Goal: Task Accomplishment & Management: Use online tool/utility

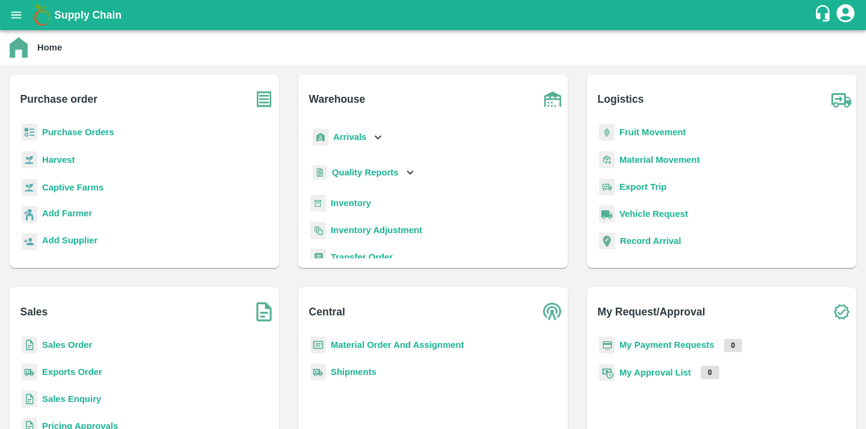
scroll to position [157, 0]
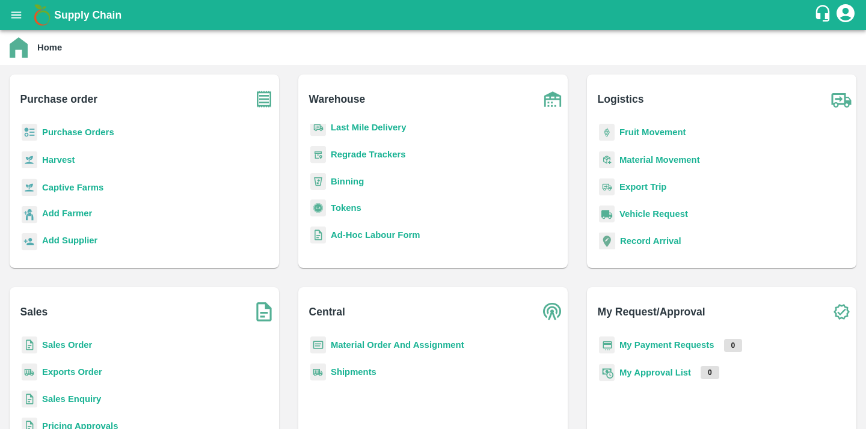
click at [346, 175] on p "Binning" at bounding box center [347, 181] width 33 height 13
click at [346, 179] on b "Binning" at bounding box center [347, 182] width 33 height 10
click at [346, 215] on div "Tokens" at bounding box center [433, 213] width 250 height 27
click at [349, 207] on b "Tokens" at bounding box center [346, 208] width 31 height 10
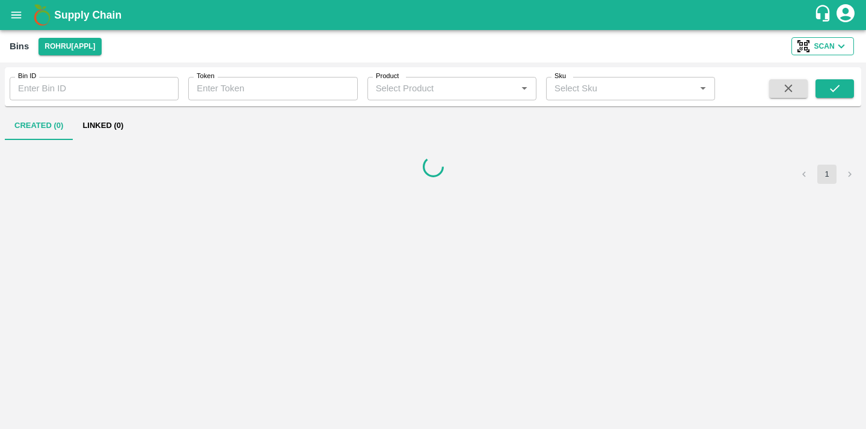
click at [824, 55] on button "Scan" at bounding box center [822, 46] width 63 height 18
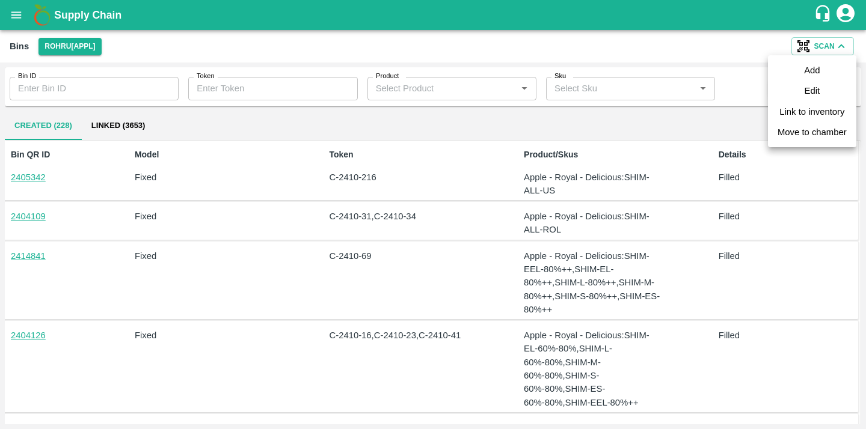
click at [812, 70] on link "Add" at bounding box center [812, 70] width 16 height 13
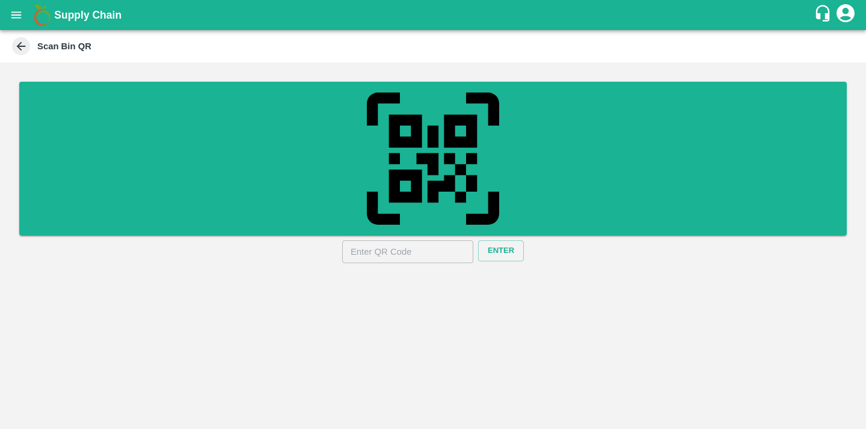
click at [417, 259] on input "text" at bounding box center [407, 252] width 131 height 23
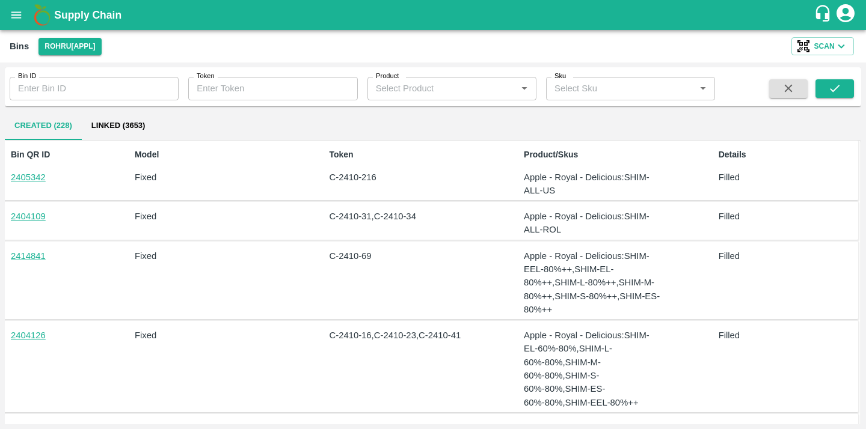
click at [698, 297] on div "Bin ID Bin ID Token Token Product Product   * Sku Sku   * Created (228) Linked …" at bounding box center [433, 245] width 856 height 357
click at [25, 173] on link "2405342" at bounding box center [28, 178] width 35 height 10
drag, startPoint x: 371, startPoint y: 177, endPoint x: 316, endPoint y: 175, distance: 55.4
click at [316, 175] on div "Bin QR ID 2405342 Model Fixed Token C-2410-216 Product/Skus Apple - Royal - Del…" at bounding box center [430, 171] width 855 height 61
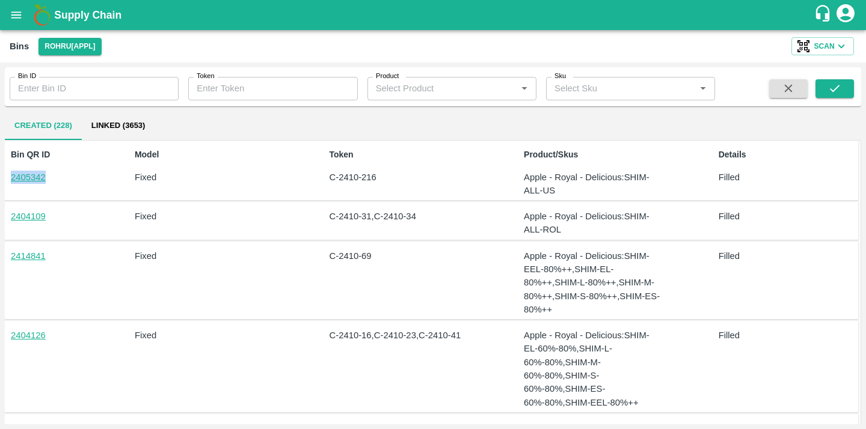
drag, startPoint x: 54, startPoint y: 177, endPoint x: 9, endPoint y: 178, distance: 44.5
click at [9, 178] on div "Bin QR ID 2405342" at bounding box center [41, 171] width 71 height 54
click at [75, 185] on div "Bin QR ID 2405342" at bounding box center [41, 171] width 71 height 54
drag, startPoint x: 519, startPoint y: 177, endPoint x: 555, endPoint y: 185, distance: 36.9
click at [555, 185] on div "Product/Skus Apple - Royal - Delicious : SHIM-ALL-US" at bounding box center [589, 171] width 141 height 54
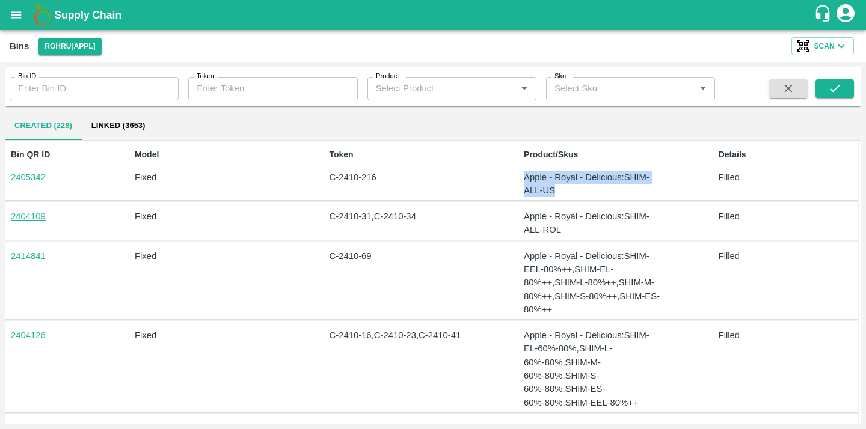
click at [555, 185] on p "Apple - Royal - Delicious : SHIM-ALL-US" at bounding box center [592, 184] width 137 height 27
click at [842, 41] on icon "button" at bounding box center [841, 46] width 13 height 13
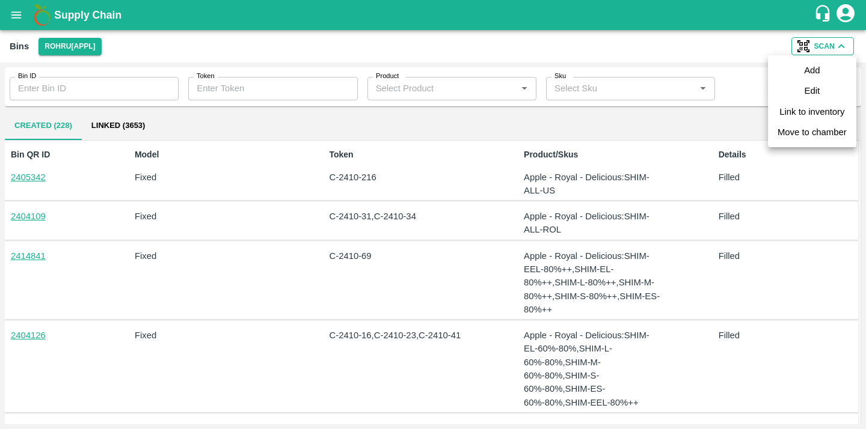
click at [281, 198] on div at bounding box center [433, 214] width 866 height 429
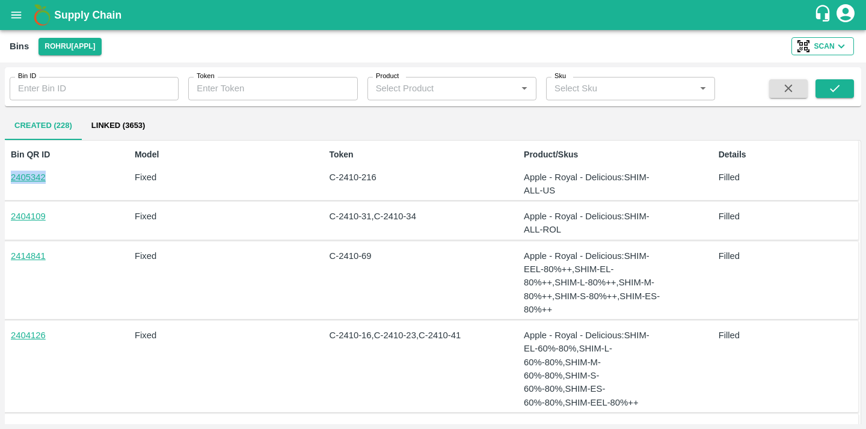
drag, startPoint x: 62, startPoint y: 176, endPoint x: 1, endPoint y: 176, distance: 61.3
click at [1, 176] on div "Bin ID Bin ID Token Token Product Product   * Sku Sku   * Created (228) Linked …" at bounding box center [433, 246] width 866 height 367
copy link "2405342"
click at [821, 32] on div "Bins Rohru[APPL] Scan" at bounding box center [433, 46] width 866 height 32
click at [821, 46] on span "Scan" at bounding box center [824, 46] width 20 height 13
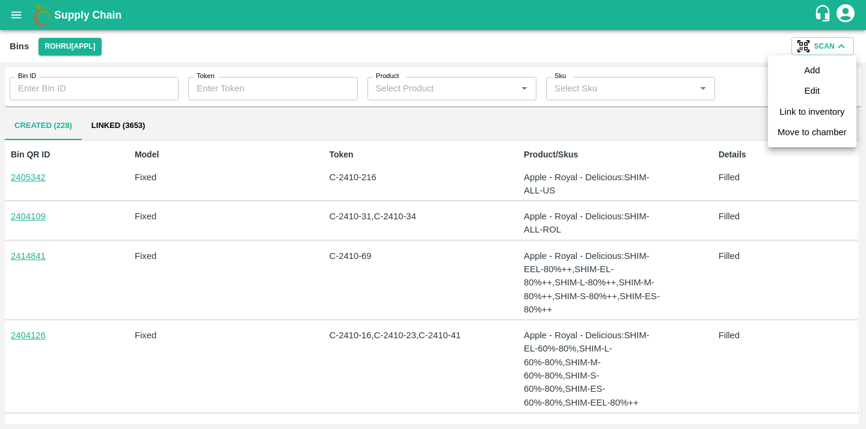
click at [814, 116] on link "Link to inventory" at bounding box center [811, 111] width 65 height 13
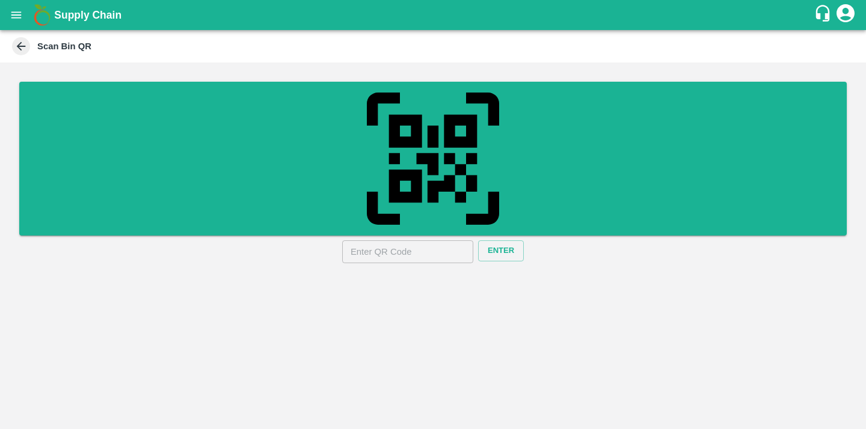
click at [430, 247] on input "text" at bounding box center [407, 252] width 131 height 23
paste input "2405342"
type input "2405342"
click at [489, 250] on button "Enter" at bounding box center [501, 251] width 46 height 21
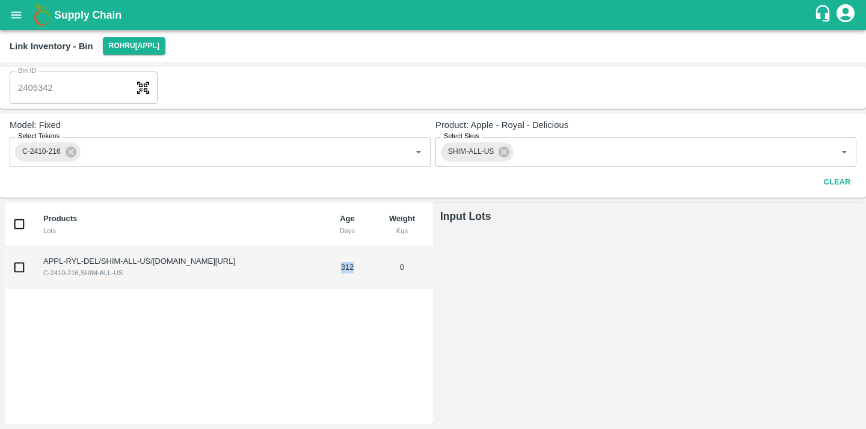
drag, startPoint x: 365, startPoint y: 272, endPoint x: 298, endPoint y: 273, distance: 66.8
click at [298, 273] on tr "APPL-RYL-DEL/SHIM-ALL-US/F-HP-S.O.FR/258BOM/181024 C-2410-216 , SHIM-ALL-US 312…" at bounding box center [219, 268] width 428 height 42
click at [365, 273] on td "312" at bounding box center [348, 268] width 48 height 42
click at [72, 154] on icon at bounding box center [70, 152] width 13 height 13
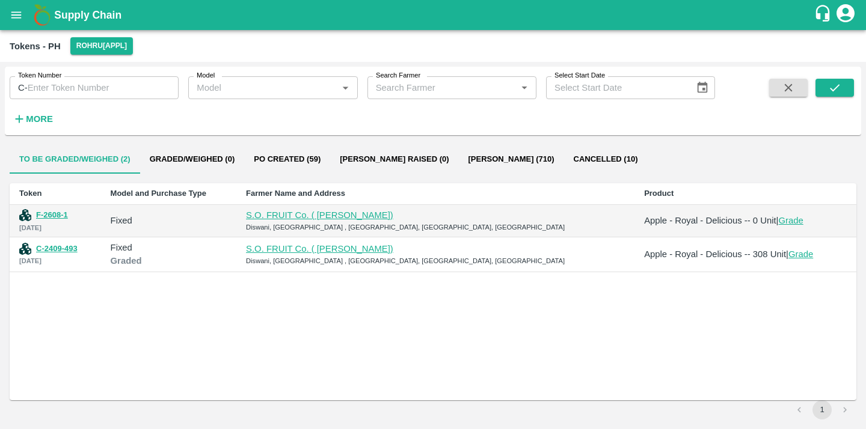
click at [48, 89] on input "Token Number" at bounding box center [104, 87] width 152 height 23
click at [322, 289] on div "Token Model and Purchase Type Farmer Name and Address Product F-2608-1 [DATE] F…" at bounding box center [433, 291] width 847 height 217
click at [273, 156] on button "Po Created (59)" at bounding box center [287, 159] width 86 height 29
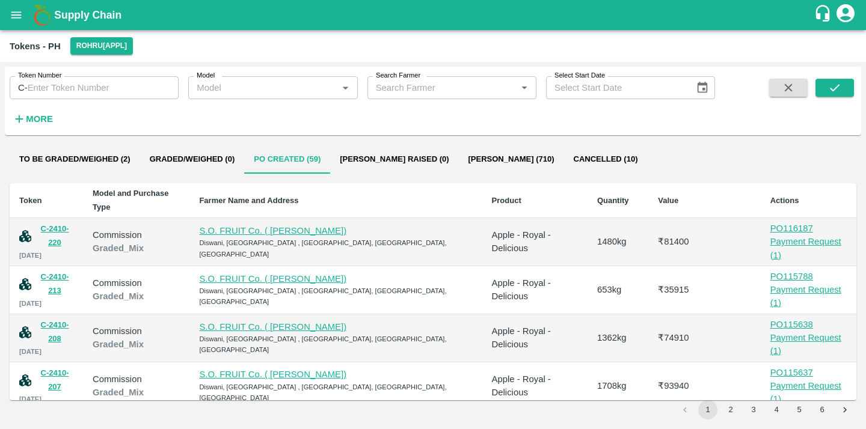
click at [197, 156] on button "Graded/Weighed (0)" at bounding box center [192, 159] width 105 height 29
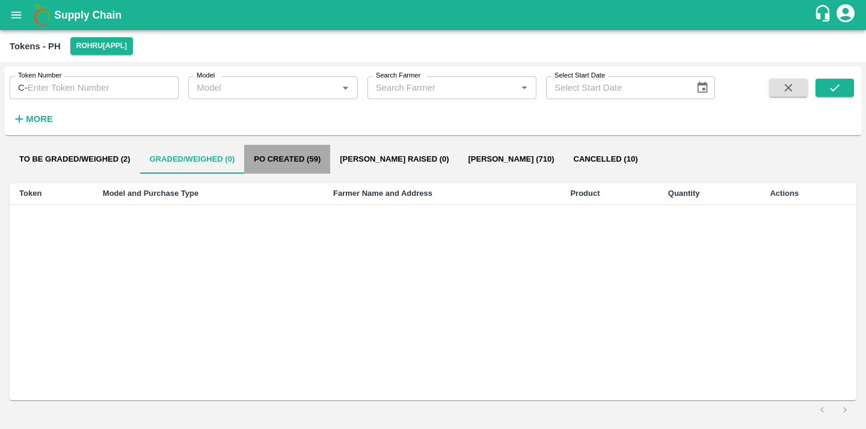
click at [286, 159] on button "Po Created (59)" at bounding box center [287, 159] width 86 height 29
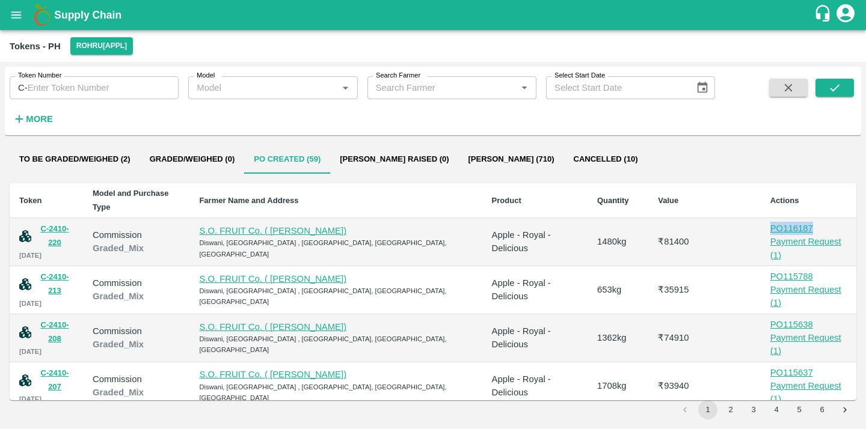
drag, startPoint x: 727, startPoint y: 216, endPoint x: 820, endPoint y: 213, distance: 93.2
click at [820, 218] on tr "C-2410-220 17 10 2024 Commission Graded_Mix S.O. FRUIT Co. ( Sardevan Singh) Di…" at bounding box center [433, 242] width 847 height 48
click at [708, 379] on div "₹ 93940" at bounding box center [704, 385] width 93 height 13
drag, startPoint x: 380, startPoint y: 214, endPoint x: 210, endPoint y: 213, distance: 170.2
click at [210, 218] on tr "C-2410-220 17 10 2024 Commission Graded_Mix S.O. FRUIT Co. ( Sardevan Singh) Di…" at bounding box center [433, 242] width 847 height 48
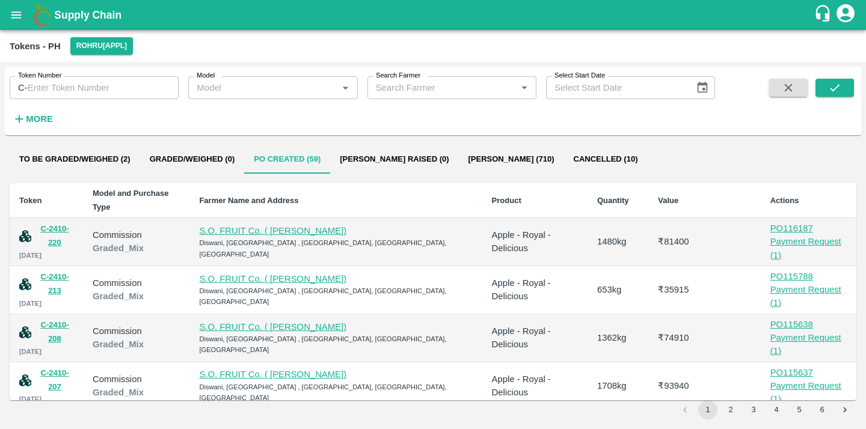
click at [180, 229] on div "Commission" at bounding box center [136, 235] width 87 height 13
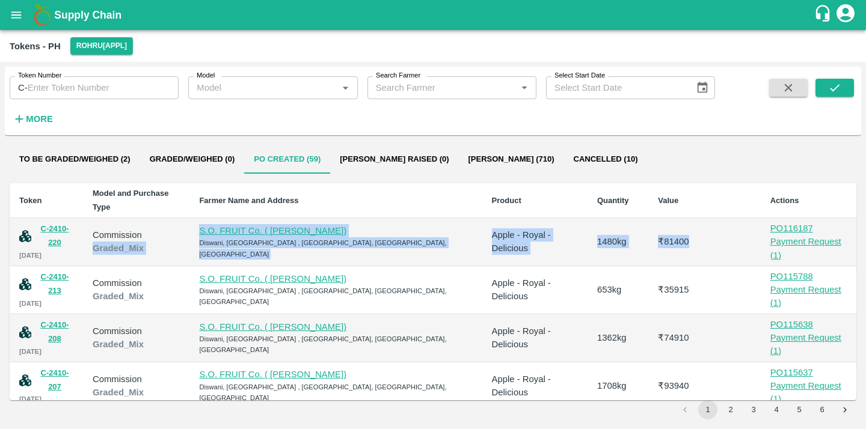
drag, startPoint x: 210, startPoint y: 213, endPoint x: 728, endPoint y: 219, distance: 518.4
click at [728, 219] on tr "C-2410-220 17 10 2024 Commission Graded_Mix S.O. FRUIT Co. ( Sardevan Singh) Di…" at bounding box center [433, 242] width 847 height 48
click at [701, 230] on td "₹ 81400" at bounding box center [704, 242] width 112 height 48
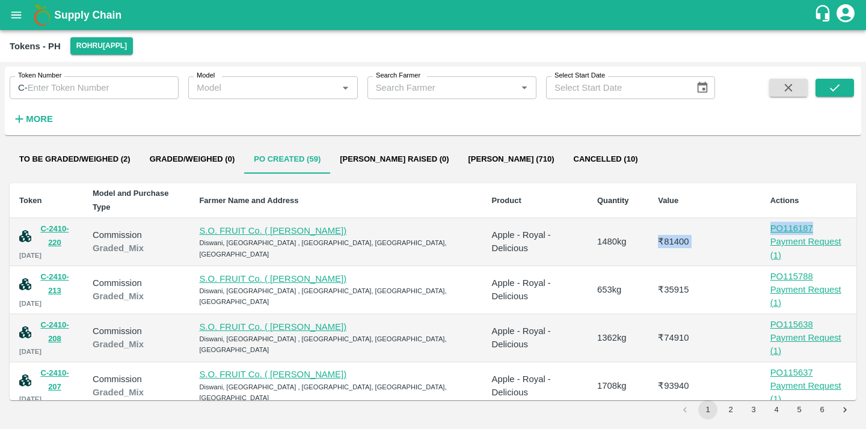
drag, startPoint x: 717, startPoint y: 212, endPoint x: 810, endPoint y: 212, distance: 93.2
click at [810, 218] on tr "C-2410-220 17 10 2024 Commission Graded_Mix S.O. FRUIT Co. ( Sardevan Singh) Di…" at bounding box center [433, 242] width 847 height 48
click at [732, 222] on td "₹ 81400" at bounding box center [704, 242] width 112 height 48
drag, startPoint x: 738, startPoint y: 216, endPoint x: 815, endPoint y: 214, distance: 77.6
click at [815, 218] on tr "C-2410-220 17 10 2024 Commission Graded_Mix S.O. FRUIT Co. ( Sardevan Singh) Di…" at bounding box center [433, 242] width 847 height 48
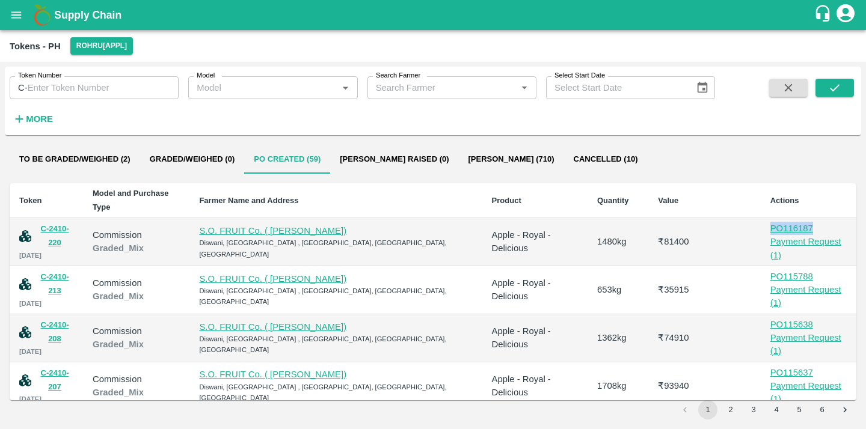
click at [722, 235] on div "₹ 81400" at bounding box center [704, 241] width 93 height 13
click at [199, 161] on button "Graded/Weighed (0)" at bounding box center [192, 159] width 105 height 29
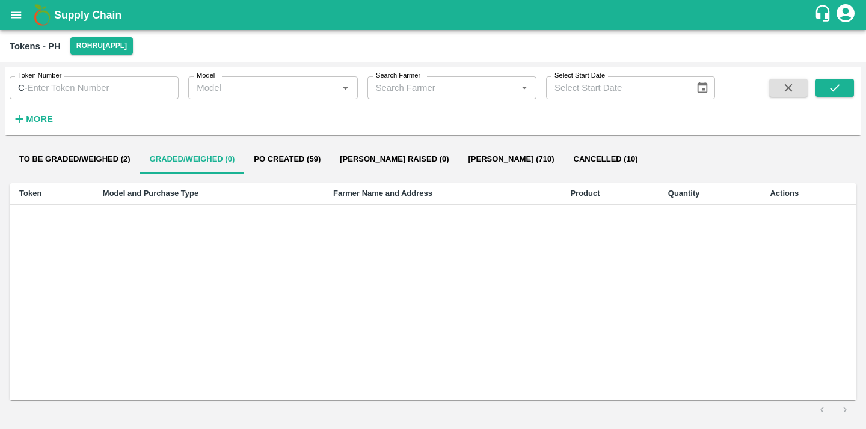
click at [92, 164] on button "To be Graded/Weighed (2)" at bounding box center [75, 159] width 130 height 29
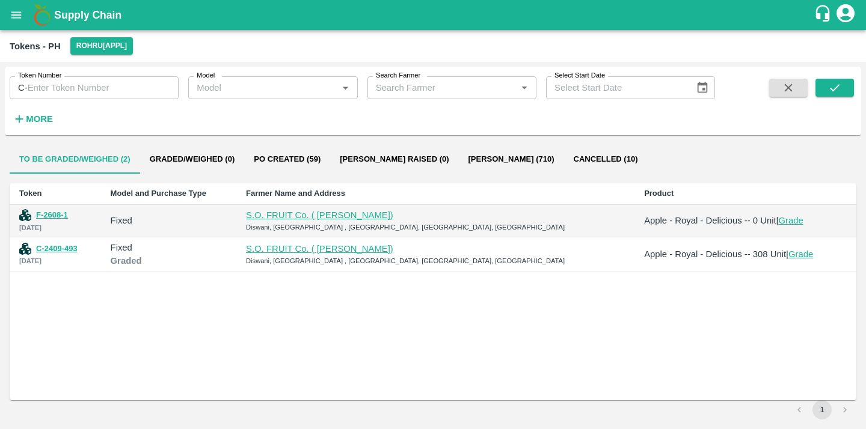
click at [266, 163] on button "Po Created (59)" at bounding box center [287, 159] width 86 height 29
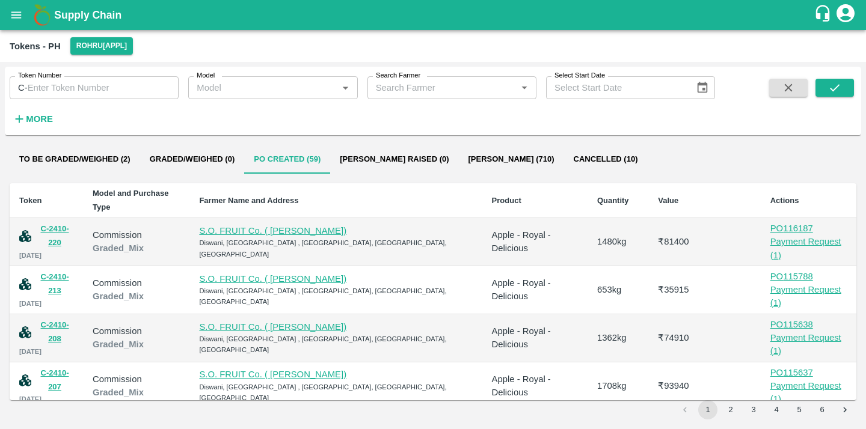
click at [99, 161] on button "To be Graded/Weighed (2)" at bounding box center [75, 159] width 130 height 29
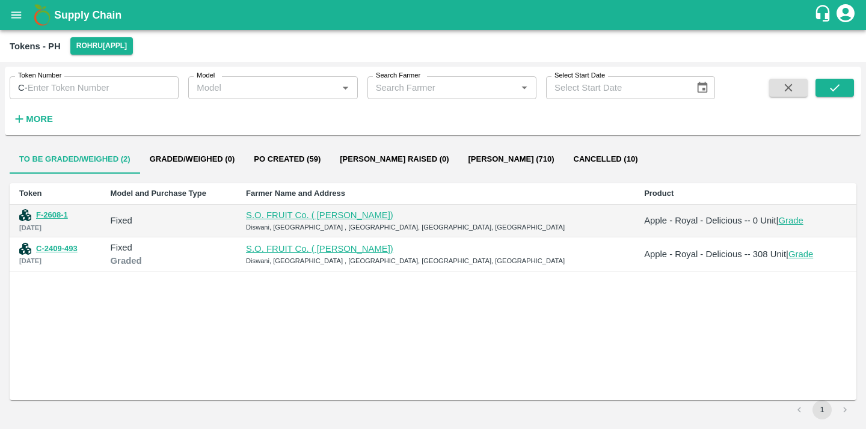
click at [778, 222] on link "Grade" at bounding box center [790, 221] width 25 height 10
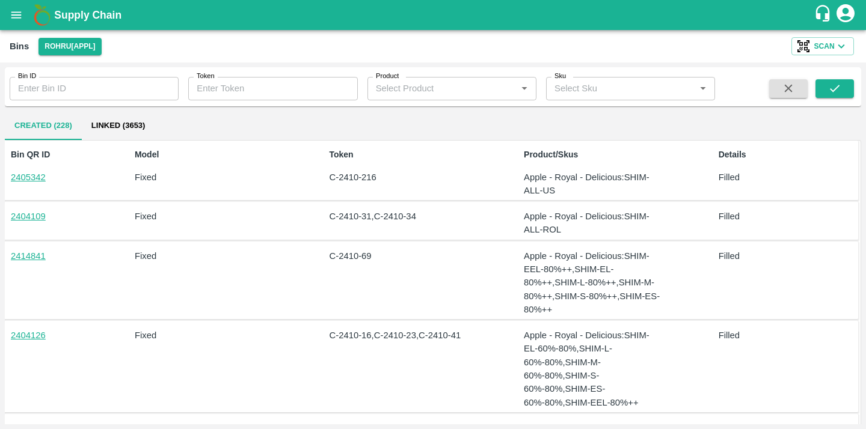
click at [10, 18] on icon "open drawer" at bounding box center [16, 14] width 13 height 13
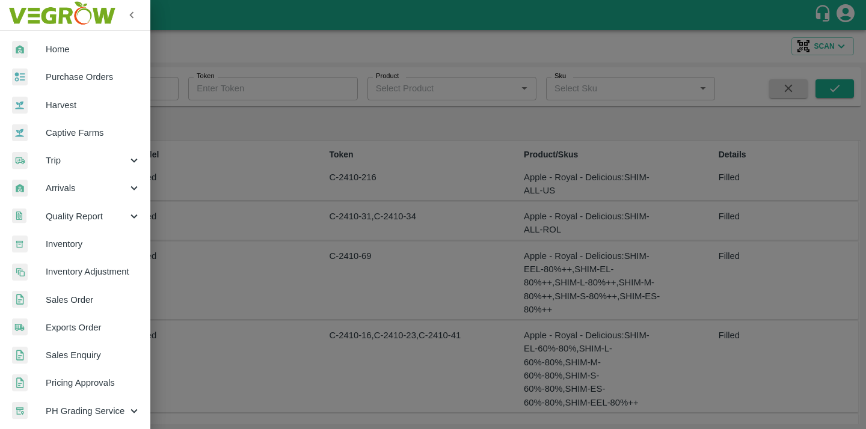
scroll to position [284, 0]
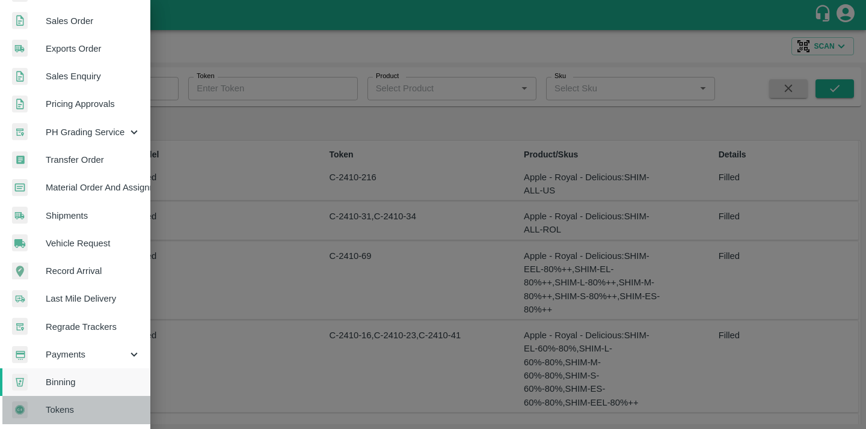
click at [100, 407] on span "Tokens" at bounding box center [93, 410] width 95 height 13
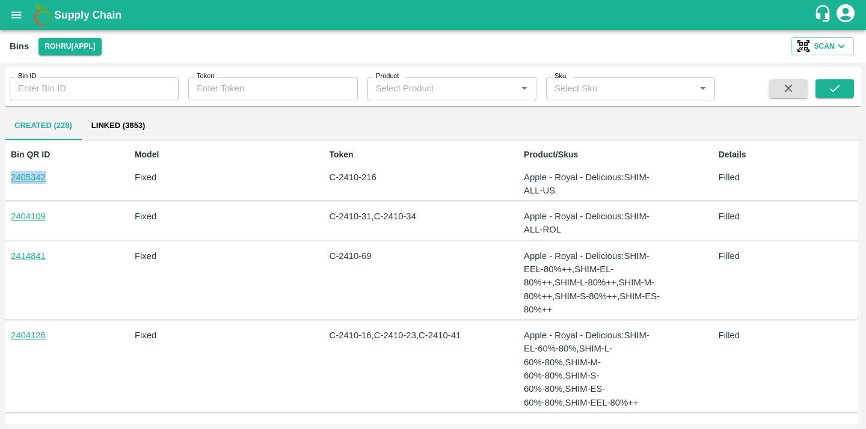
drag, startPoint x: 46, startPoint y: 179, endPoint x: 0, endPoint y: 179, distance: 45.7
click at [0, 179] on div "Bin ID Bin ID Token Token Product Product   * Sku Sku   * Created (228) Linked …" at bounding box center [433, 246] width 866 height 367
copy link "2405342"
click at [828, 51] on span "Scan" at bounding box center [824, 46] width 20 height 13
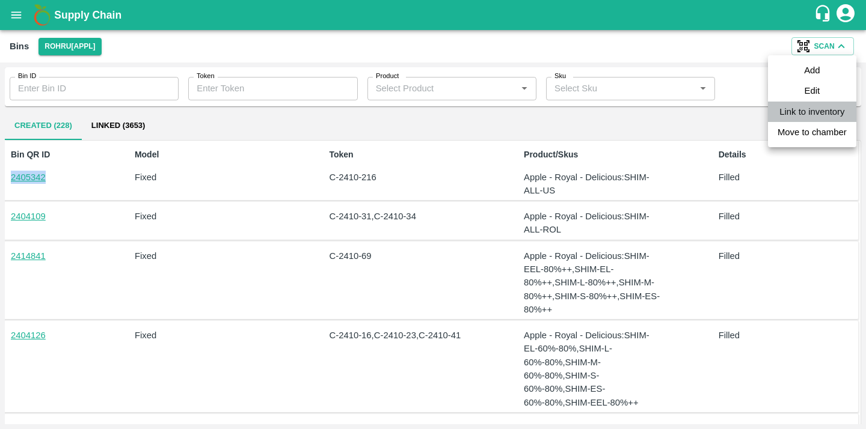
click at [819, 109] on link "Link to inventory" at bounding box center [811, 111] width 65 height 13
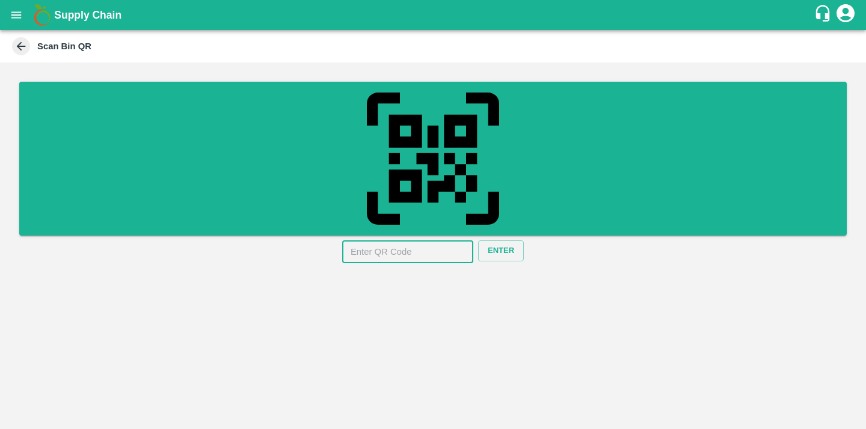
click at [397, 241] on input "text" at bounding box center [407, 252] width 131 height 23
paste input "2405342"
type input "2405342"
click at [494, 248] on button "Enter" at bounding box center [501, 251] width 46 height 21
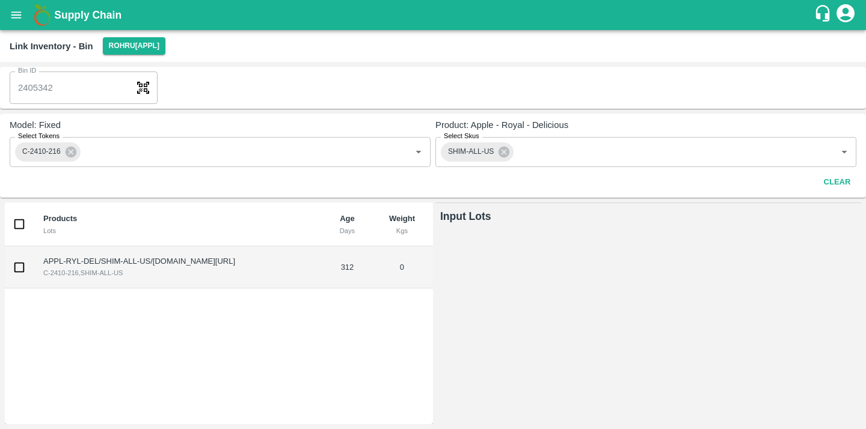
click at [2, 84] on div "Bin ID 2405342 Bin ID" at bounding box center [433, 88] width 866 height 42
click at [352, 83] on div "Bin ID 2405342 Bin ID" at bounding box center [433, 88] width 866 height 42
click at [20, 263] on input "checkbox" at bounding box center [19, 268] width 24 height 24
checkbox input "true"
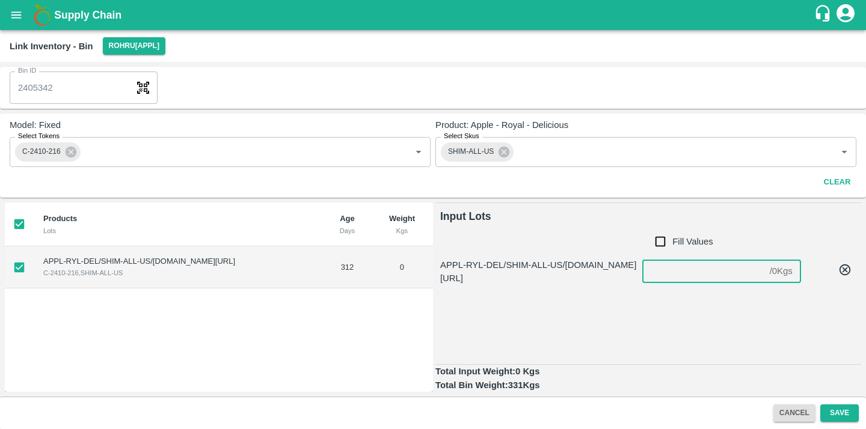
click at [657, 275] on input "number" at bounding box center [703, 271] width 123 height 23
type input "300"
click at [642, 375] on div "Total Input Weight: 300 Kgs" at bounding box center [648, 371] width 426 height 13
drag, startPoint x: 523, startPoint y: 383, endPoint x: 509, endPoint y: 386, distance: 14.7
click at [509, 386] on div "Total Bin Weight: 331 Kgs" at bounding box center [648, 385] width 426 height 13
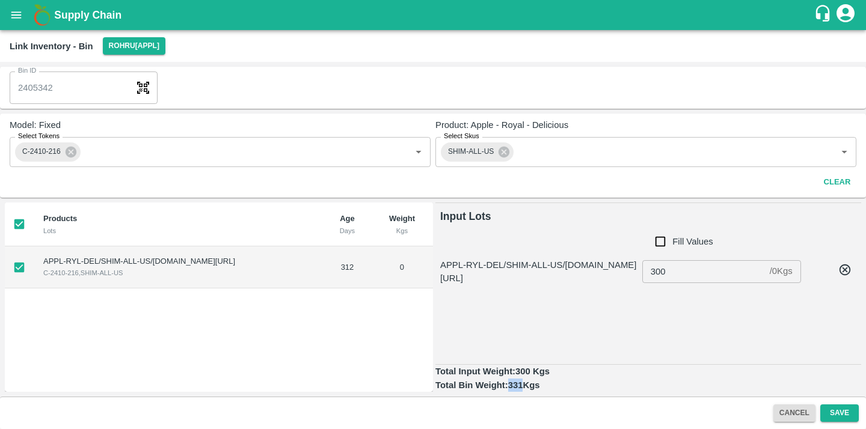
click at [509, 386] on div "Total Bin Weight: 331 Kgs" at bounding box center [648, 385] width 426 height 13
drag, startPoint x: 509, startPoint y: 386, endPoint x: 518, endPoint y: 386, distance: 9.6
click at [518, 386] on div "Total Bin Weight: 331 Kgs" at bounding box center [648, 385] width 426 height 13
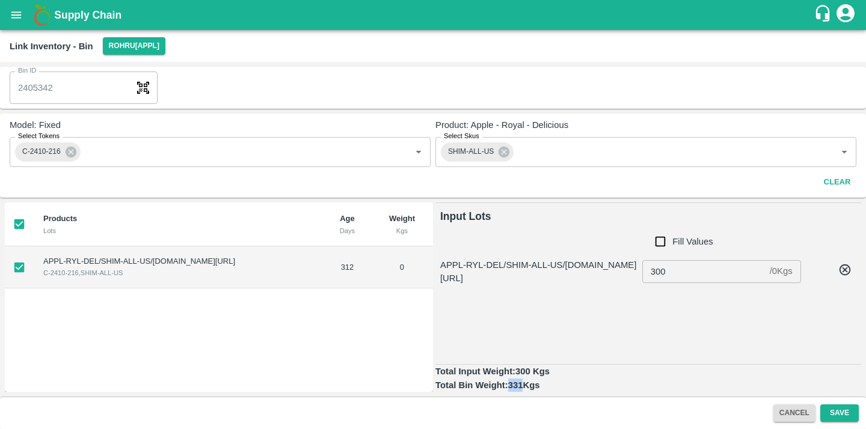
click at [515, 386] on div "Total Bin Weight: 331 Kgs" at bounding box center [648, 385] width 426 height 13
click at [615, 316] on div "APPL-RYL-DEL/SHIM-ALL-US/F-HP-S.O.FR/258BOM/181024 300 / 0 Kgs ​" at bounding box center [648, 309] width 426 height 111
click at [677, 277] on input "300" at bounding box center [703, 271] width 123 height 23
drag, startPoint x: 687, startPoint y: 276, endPoint x: 596, endPoint y: 276, distance: 90.8
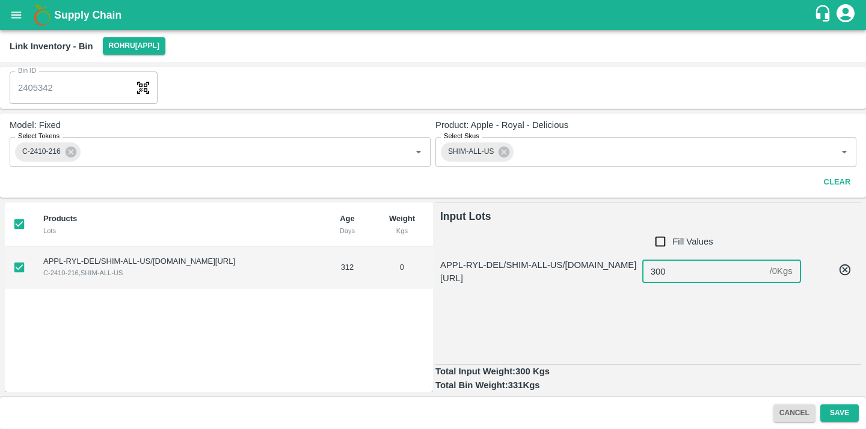
click at [596, 276] on div "APPL-RYL-DEL/SHIM-ALL-US/F-HP-S.O.FR/258BOM/181024 300 / 0 Kgs ​" at bounding box center [648, 272] width 416 height 27
click at [690, 349] on div "APPL-RYL-DEL/SHIM-ALL-US/F-HP-S.O.FR/258BOM/181024 300 / 0 Kgs ​" at bounding box center [648, 309] width 426 height 111
drag, startPoint x: 273, startPoint y: 261, endPoint x: 43, endPoint y: 261, distance: 230.3
click at [43, 261] on td "APPL-RYL-DEL/SHIM-ALL-US/F-HP-S.O.FR/258BOM/181024 C-2410-216 , SHIM-ALL-US" at bounding box center [179, 268] width 290 height 42
click at [170, 260] on td "APPL-RYL-DEL/SHIM-ALL-US/F-HP-S.O.FR/258BOM/181024 C-2410-216 , SHIM-ALL-US" at bounding box center [179, 268] width 290 height 42
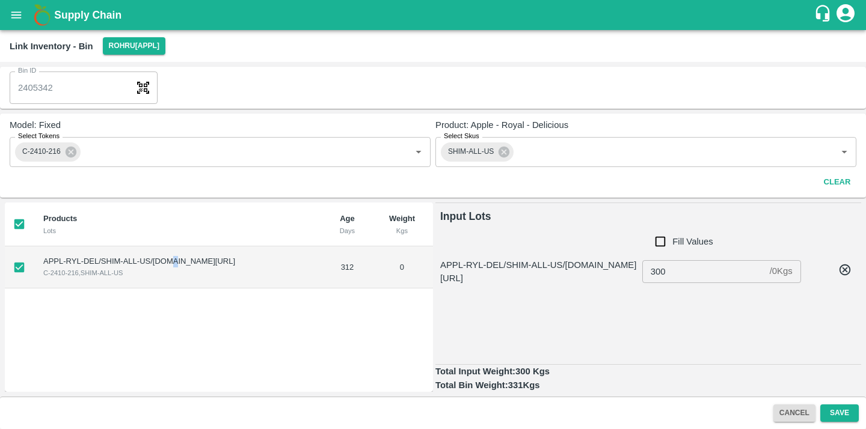
click at [170, 260] on td "APPL-RYL-DEL/SHIM-ALL-US/F-HP-S.O.FR/258BOM/181024 C-2410-216 , SHIM-ALL-US" at bounding box center [179, 268] width 290 height 42
click at [267, 265] on td "APPL-RYL-DEL/SHIM-ALL-US/F-HP-S.O.FR/258BOM/181024 C-2410-216 , SHIM-ALL-US" at bounding box center [179, 268] width 290 height 42
drag, startPoint x: 267, startPoint y: 265, endPoint x: 149, endPoint y: 265, distance: 118.5
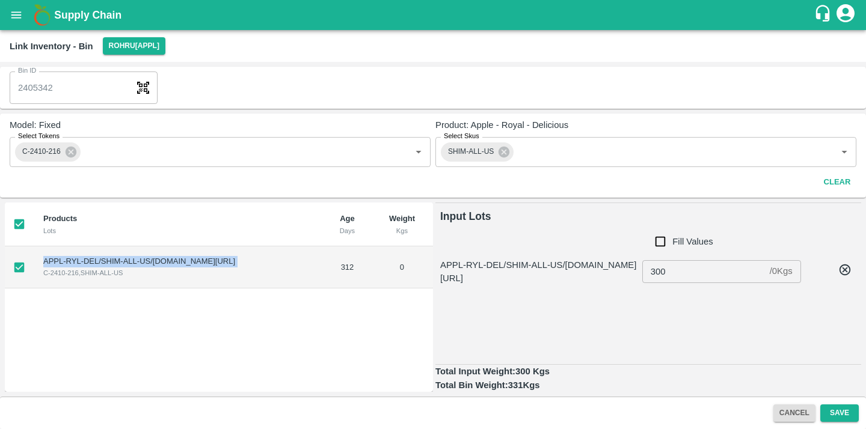
click at [149, 265] on td "APPL-RYL-DEL/SHIM-ALL-US/F-HP-S.O.FR/258BOM/181024 C-2410-216 , SHIM-ALL-US" at bounding box center [179, 268] width 290 height 42
click at [5, 85] on div "Bin ID 2405342 Bin ID" at bounding box center [433, 88] width 866 height 42
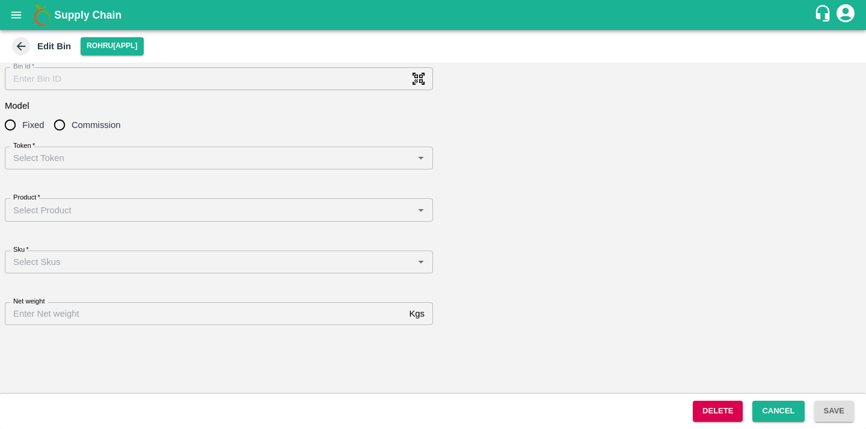
type input "2405342"
radio input "true"
type input "331"
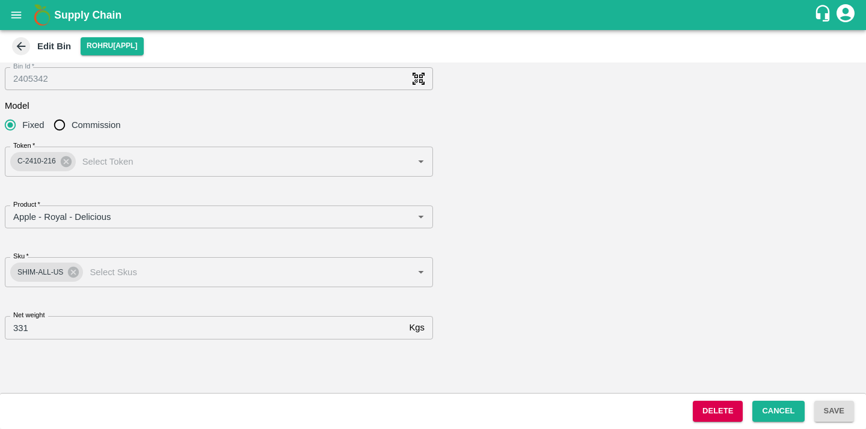
type input "Apple - Royal - Delicious"
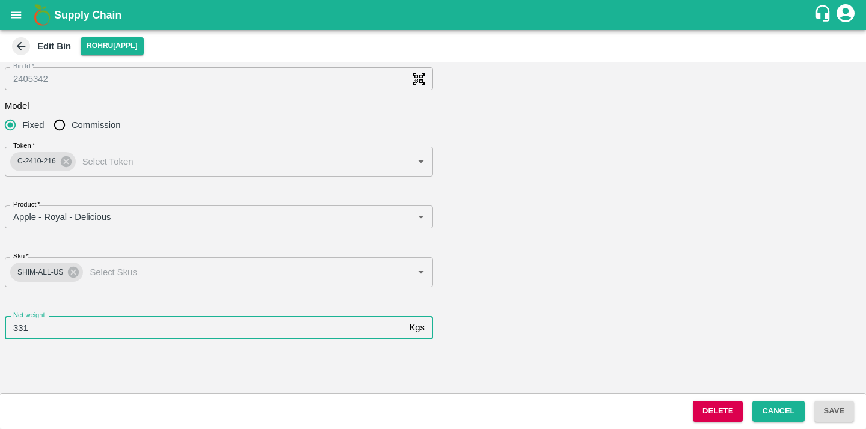
drag, startPoint x: 58, startPoint y: 324, endPoint x: 0, endPoint y: 324, distance: 57.7
click at [0, 324] on div "Bin Id   * 2405342 Bin Id Model Fixed Commission Token   * C-2410-216 Token Pro…" at bounding box center [433, 228] width 866 height 331
click at [131, 361] on div "Bin Id   * 2405342 Bin Id Model Fixed Commission Token   * C-2410-216 Token Pro…" at bounding box center [433, 228] width 866 height 331
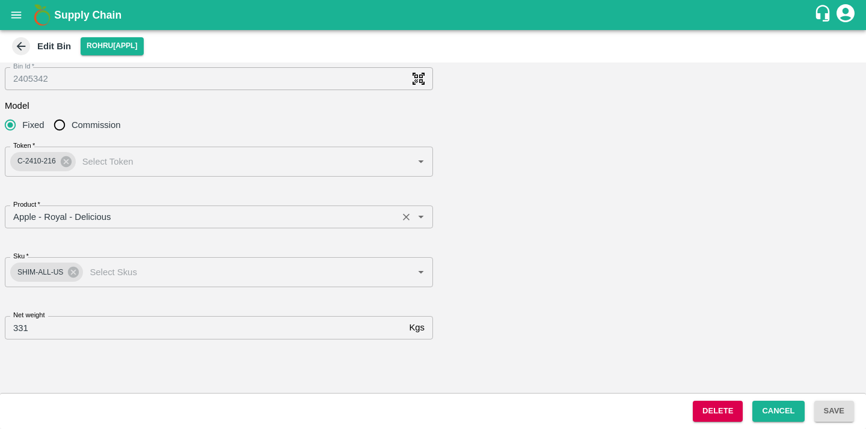
click at [80, 218] on input "Product   *" at bounding box center [200, 217] width 385 height 16
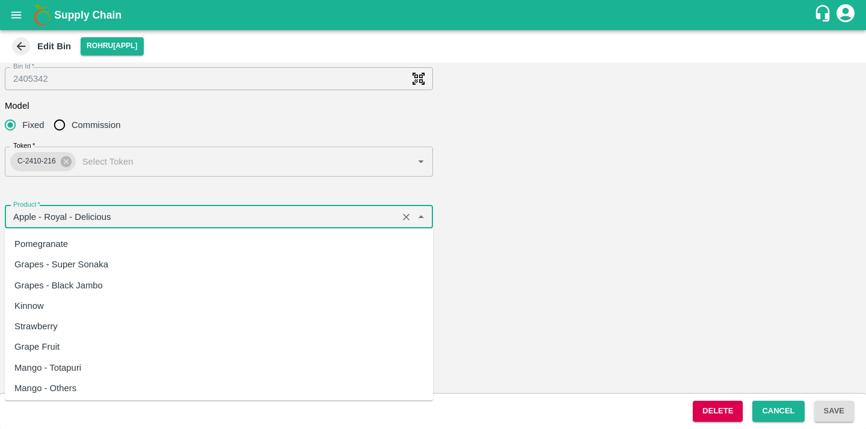
scroll to position [328, 0]
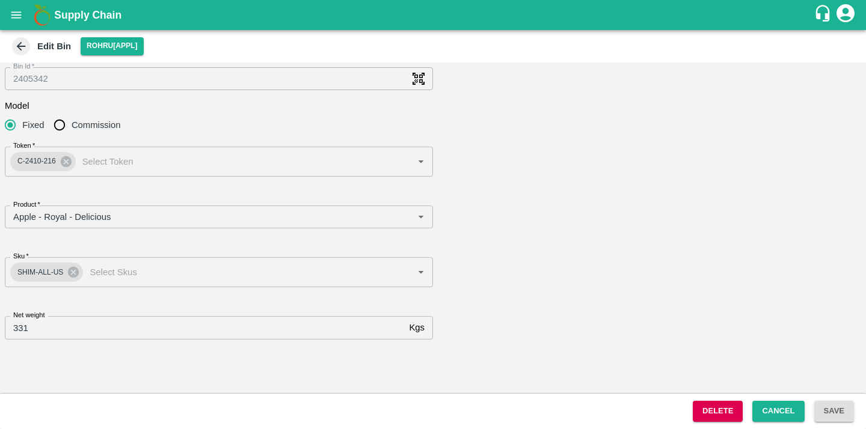
click at [517, 242] on div "Product   * Product" at bounding box center [433, 217] width 856 height 81
click at [504, 287] on div "Sku   * SHIM-ALL-US Sku" at bounding box center [433, 286] width 856 height 59
click at [19, 16] on icon "open drawer" at bounding box center [16, 14] width 13 height 13
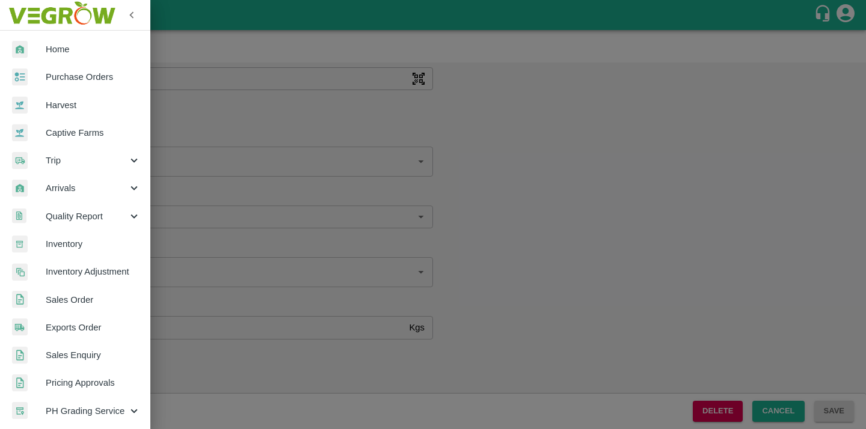
scroll to position [284, 0]
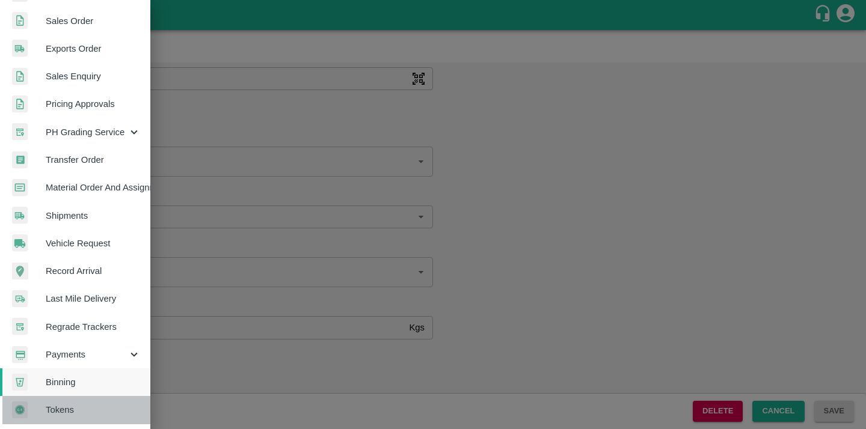
click at [107, 404] on span "Tokens" at bounding box center [93, 410] width 95 height 13
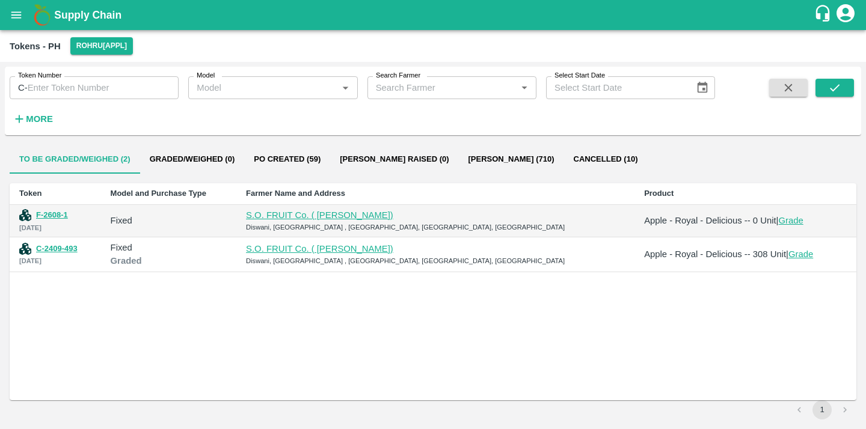
click at [7, 10] on button "open drawer" at bounding box center [16, 15] width 28 height 28
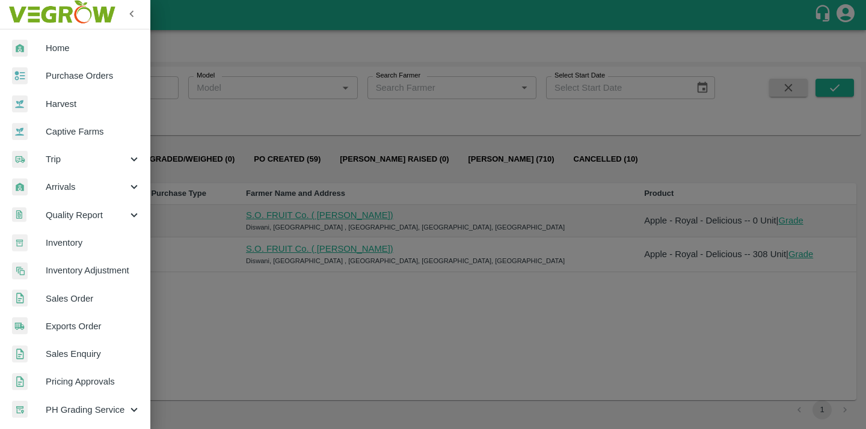
scroll to position [0, 0]
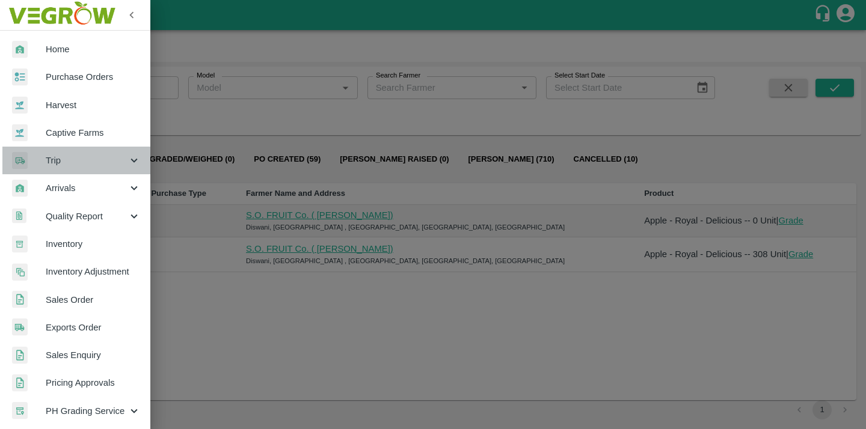
click at [129, 157] on icon at bounding box center [133, 160] width 13 height 13
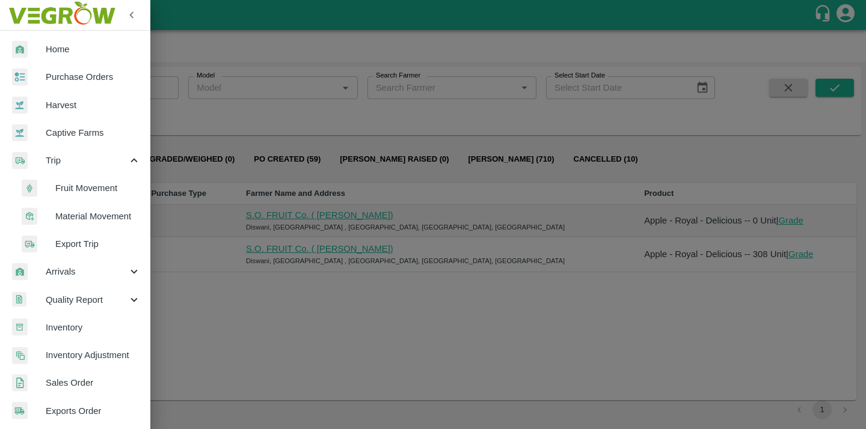
click at [130, 268] on icon at bounding box center [133, 271] width 13 height 13
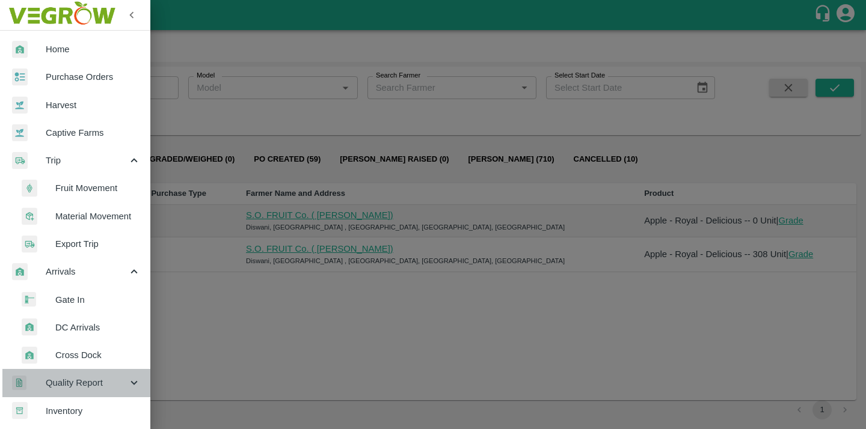
click at [130, 379] on icon at bounding box center [133, 382] width 13 height 13
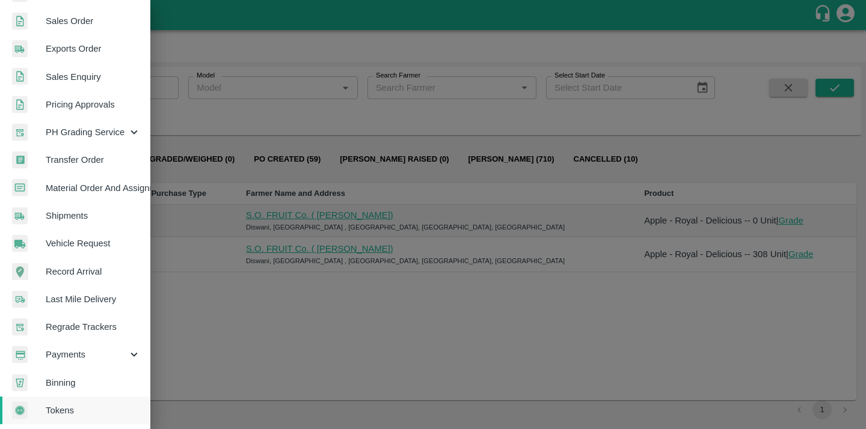
click at [84, 377] on span "Binning" at bounding box center [93, 382] width 95 height 13
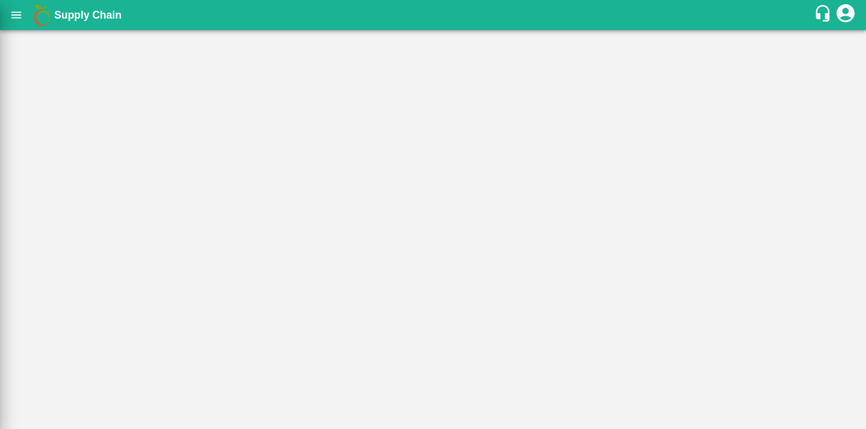
scroll to position [529, 0]
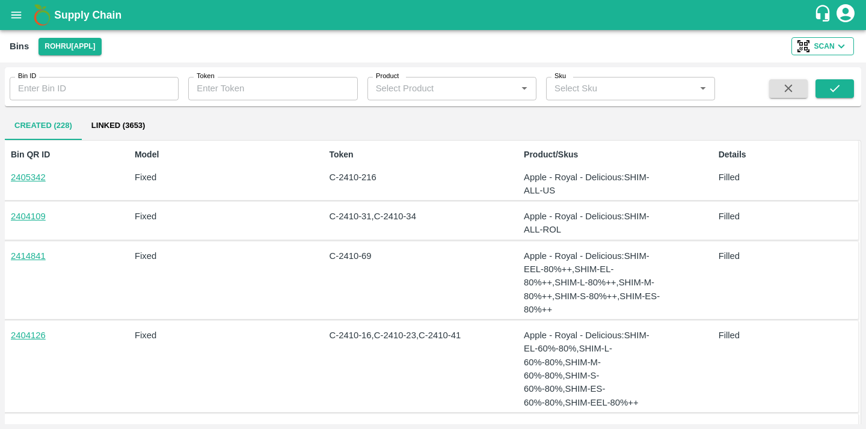
click at [812, 51] on button "Scan" at bounding box center [822, 46] width 63 height 18
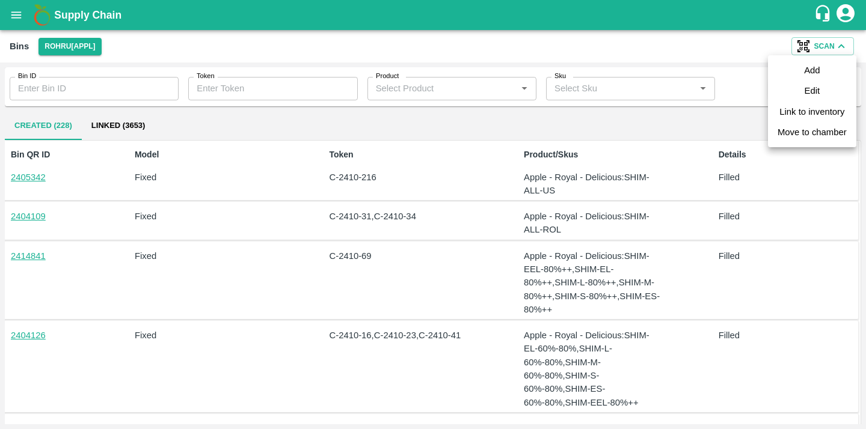
click at [799, 115] on link "Link to inventory" at bounding box center [811, 111] width 65 height 13
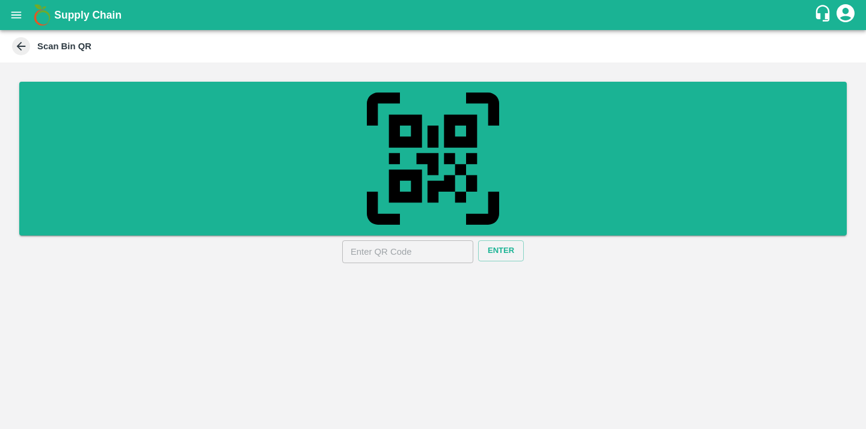
click at [388, 257] on input "text" at bounding box center [407, 252] width 131 height 23
click at [20, 43] on icon at bounding box center [21, 46] width 9 height 9
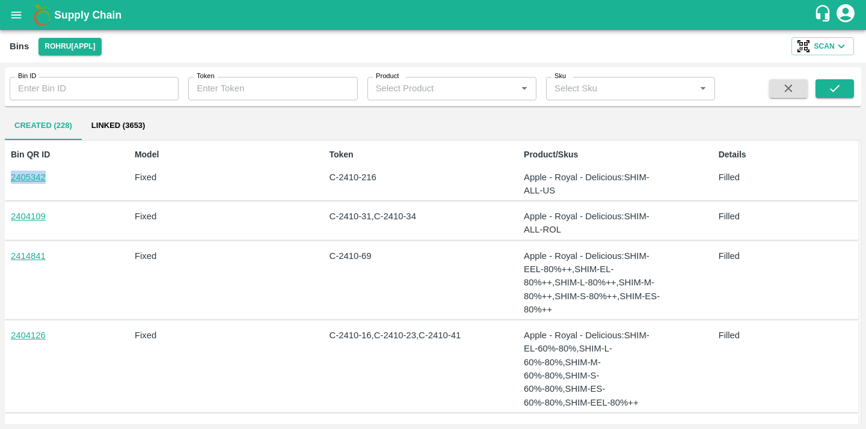
drag, startPoint x: 67, startPoint y: 173, endPoint x: 9, endPoint y: 174, distance: 57.7
click at [9, 174] on div "Bin QR ID 2405342" at bounding box center [41, 171] width 71 height 54
copy link "2405342"
click at [825, 40] on span "Scan" at bounding box center [824, 46] width 20 height 13
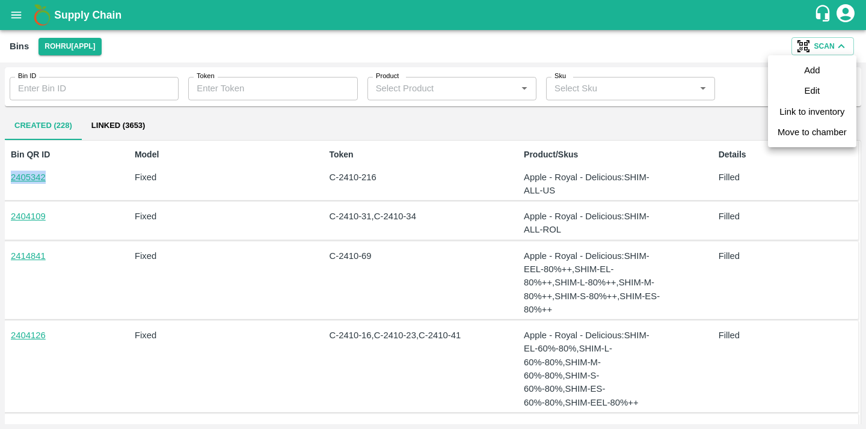
click at [802, 108] on link "Link to inventory" at bounding box center [811, 111] width 65 height 13
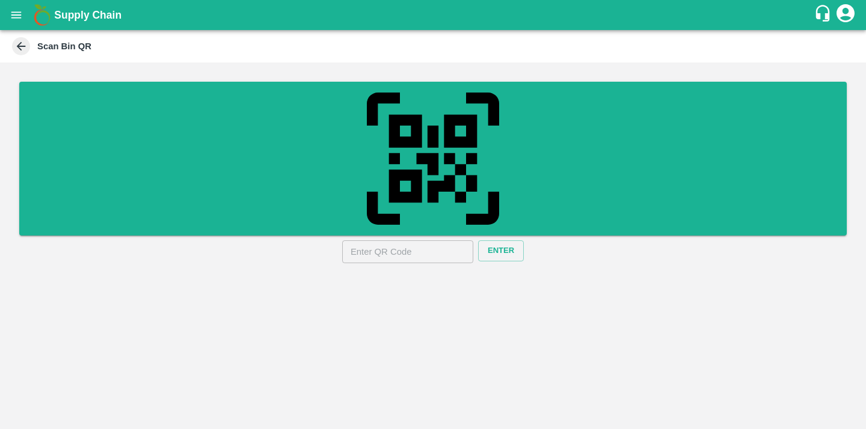
click at [396, 260] on input "text" at bounding box center [407, 252] width 131 height 23
paste input "2405342"
type input "2405342"
click at [491, 259] on button "Enter" at bounding box center [501, 251] width 46 height 21
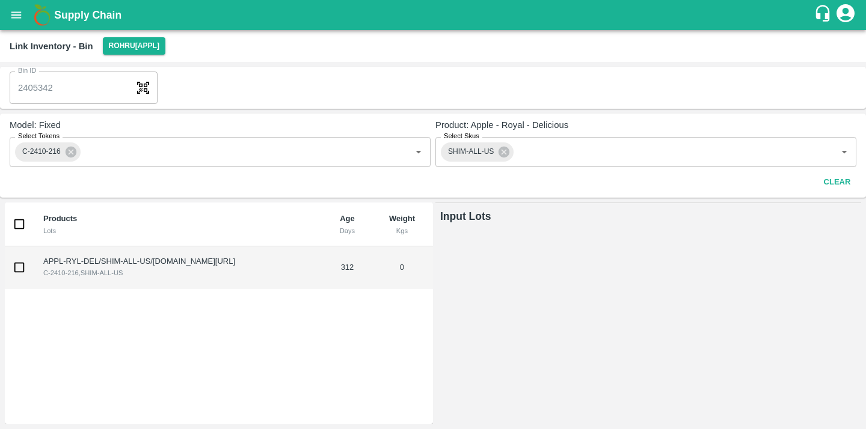
click at [173, 90] on div "Bin ID 2405342 Bin ID" at bounding box center [433, 88] width 866 height 42
click at [72, 150] on icon at bounding box center [70, 152] width 13 height 13
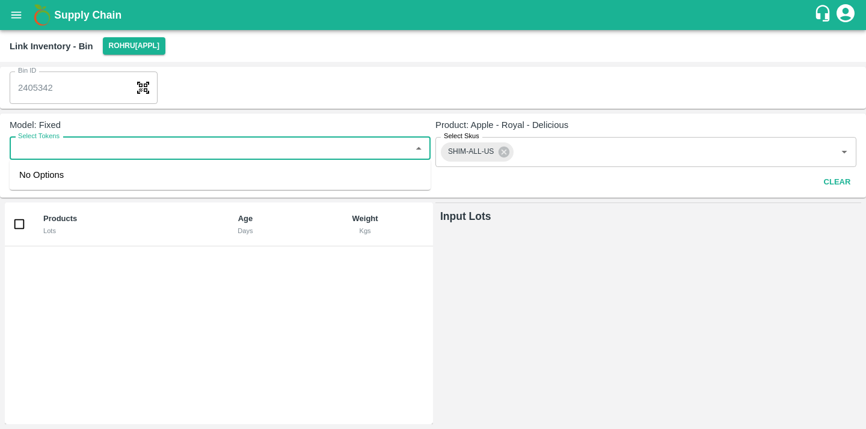
click at [221, 154] on input "Select Tokens" at bounding box center [210, 149] width 394 height 16
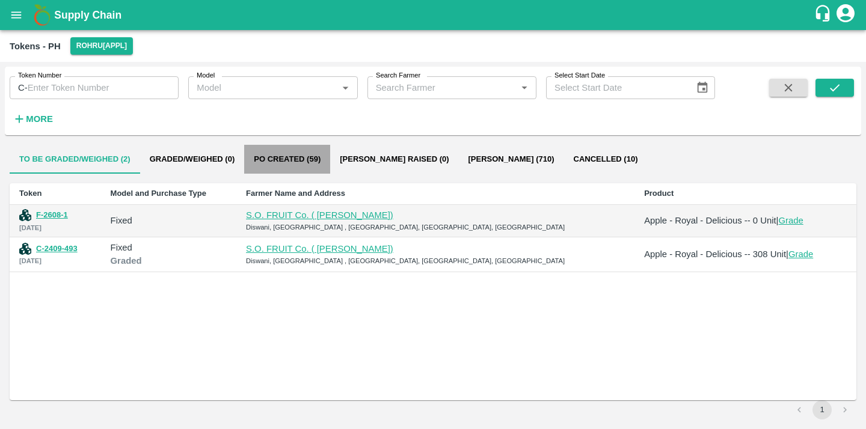
click at [295, 161] on button "Po Created (59)" at bounding box center [287, 159] width 86 height 29
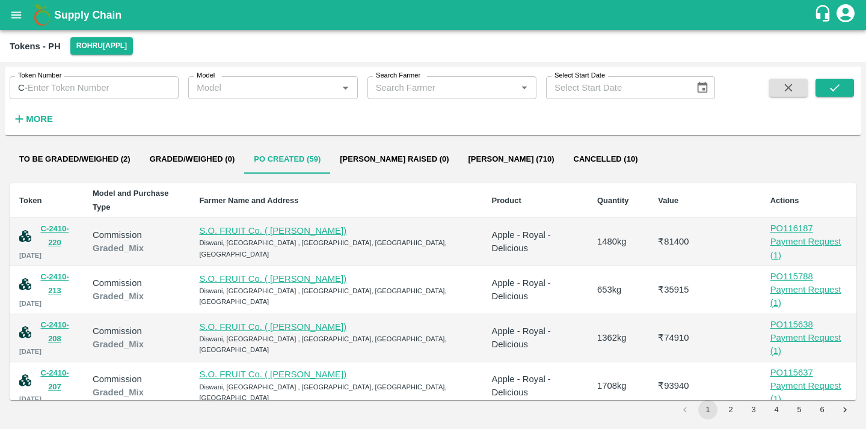
click at [770, 222] on div "PO 116187" at bounding box center [808, 228] width 76 height 13
drag, startPoint x: 801, startPoint y: 213, endPoint x: 825, endPoint y: 212, distance: 24.1
click at [825, 218] on tr "C-2410-220 17 10 2024 Commission Graded_Mix S.O. FRUIT Co. ( Sardevan Singh) Di…" at bounding box center [433, 242] width 847 height 48
click at [677, 230] on td "₹ 81400" at bounding box center [704, 242] width 112 height 48
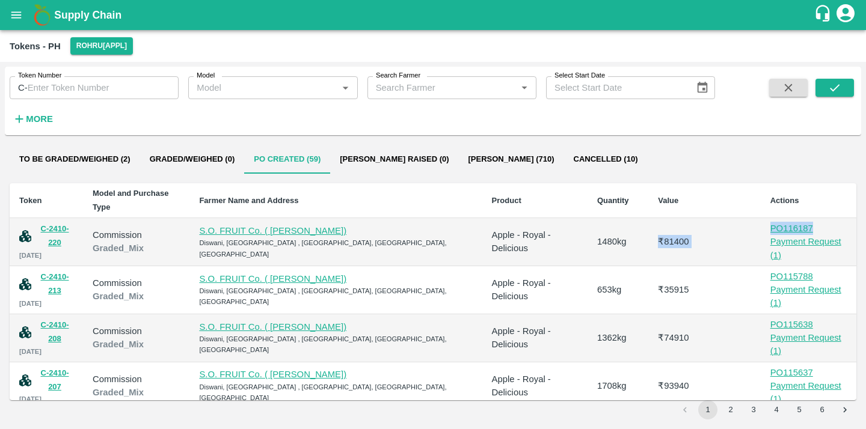
drag, startPoint x: 722, startPoint y: 209, endPoint x: 823, endPoint y: 209, distance: 100.4
click at [823, 218] on tr "C-2410-220 17 10 2024 Commission Graded_Mix S.O. FRUIT Co. ( Sardevan Singh) Di…" at bounding box center [433, 242] width 847 height 48
click at [823, 222] on div "PO 116187" at bounding box center [808, 228] width 76 height 13
click at [713, 235] on div "₹ 81400" at bounding box center [704, 241] width 93 height 13
click at [8, 16] on button "open drawer" at bounding box center [16, 15] width 28 height 28
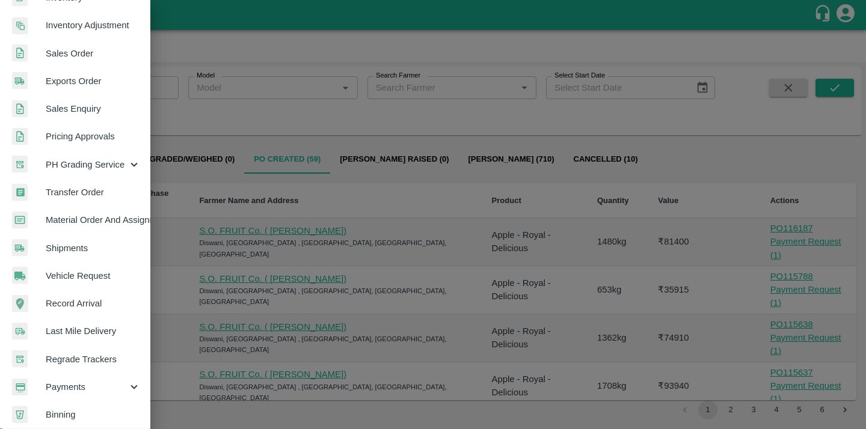
scroll to position [284, 0]
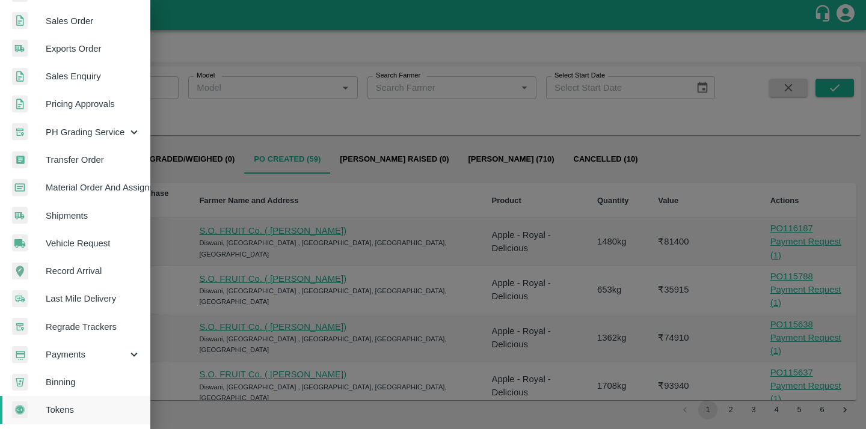
click at [128, 348] on icon at bounding box center [133, 354] width 13 height 13
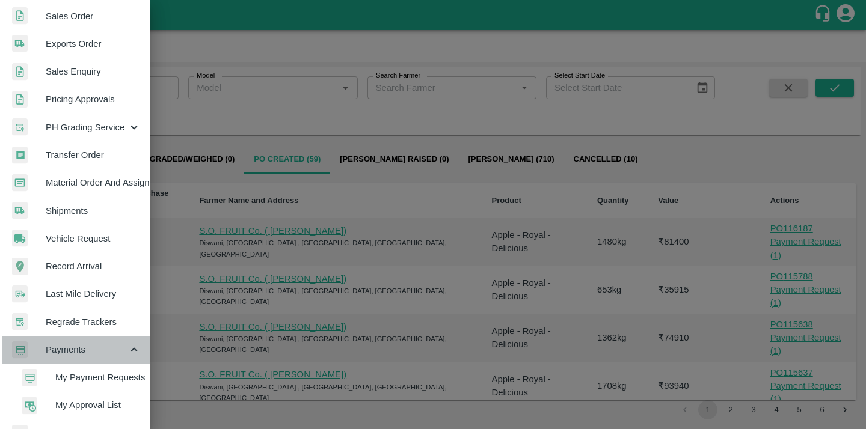
click at [128, 344] on icon at bounding box center [133, 349] width 13 height 13
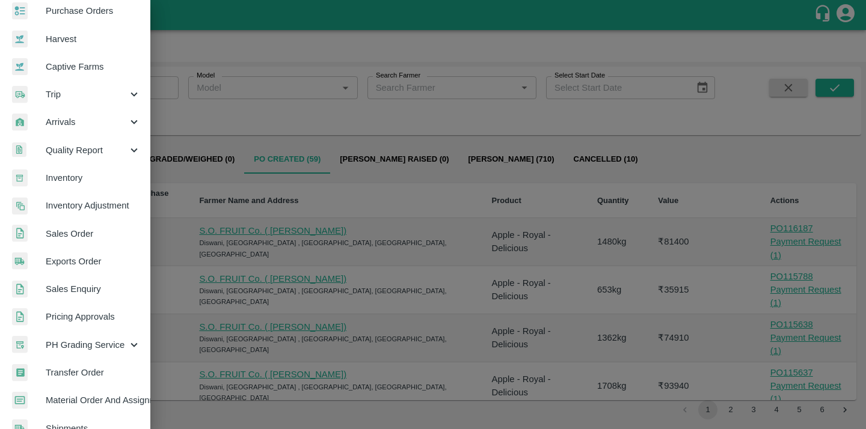
scroll to position [61, 0]
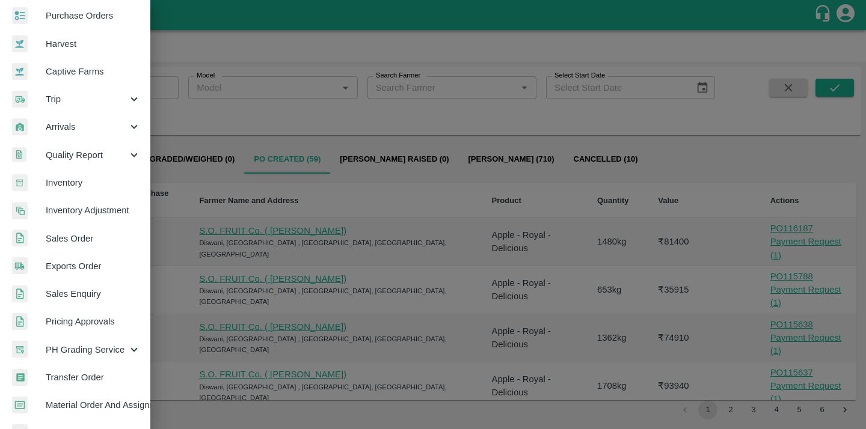
click at [128, 124] on icon at bounding box center [133, 126] width 13 height 13
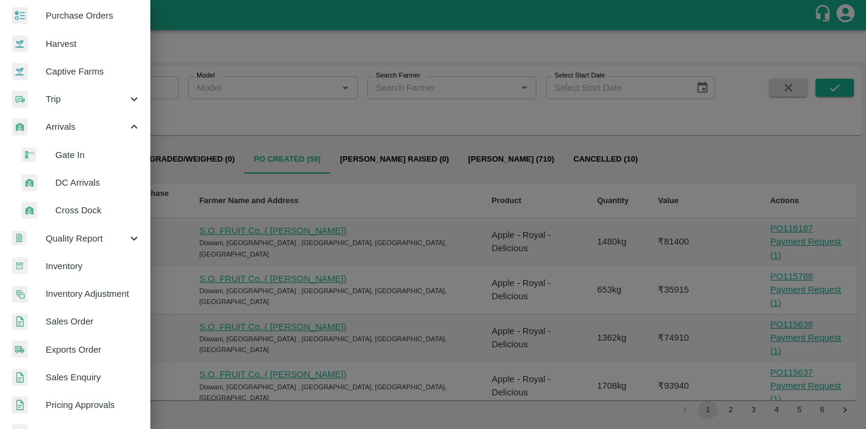
click at [114, 159] on span "Gate In" at bounding box center [97, 155] width 85 height 13
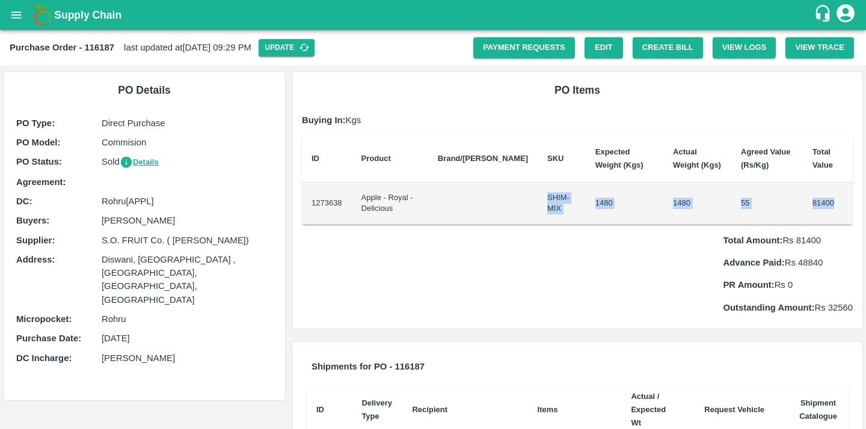
drag, startPoint x: 508, startPoint y: 198, endPoint x: 559, endPoint y: 234, distance: 63.1
click at [559, 234] on div "PO Items Buying In: Kgs ID Product Brand/Marka SKU Expected Weight (Kgs) Actual…" at bounding box center [577, 200] width 570 height 257
click at [559, 234] on div "Total Amount: Rs 81400 Advance Paid: Rs 48840 PR Amount: Rs 0 Outstanding Amoun…" at bounding box center [577, 270] width 551 height 90
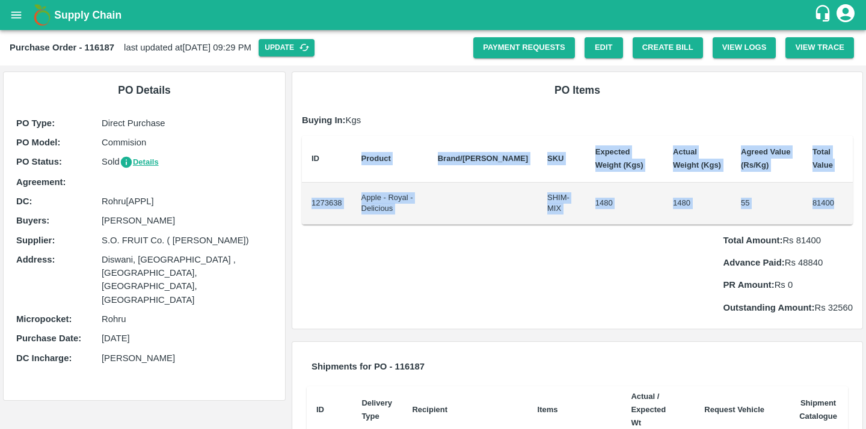
drag, startPoint x: 348, startPoint y: 162, endPoint x: 550, endPoint y: 227, distance: 213.0
click at [550, 227] on div "PO Items Buying In: Kgs ID Product Brand/Marka SKU Expected Weight (Kgs) Actual…" at bounding box center [577, 200] width 570 height 257
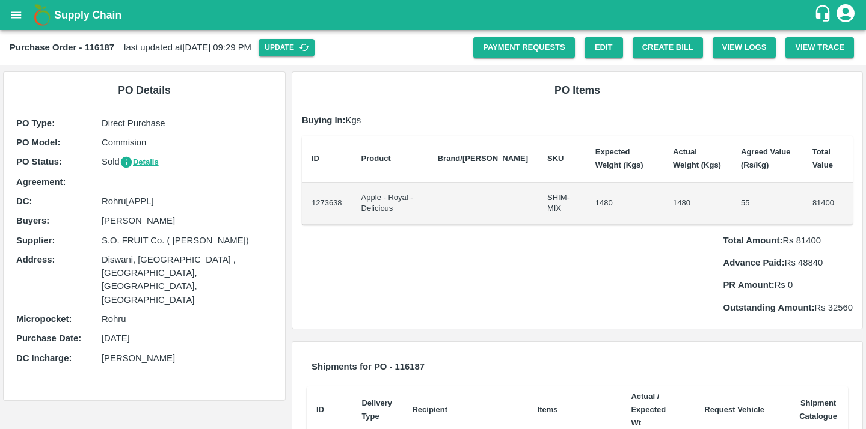
click at [586, 222] on td "1480" at bounding box center [625, 204] width 78 height 42
drag, startPoint x: 632, startPoint y: 219, endPoint x: 352, endPoint y: 197, distance: 281.2
click at [351, 197] on tr "1273638 Apple - Royal - Delicious SHIM-MIX 1480 1480 55 81400" at bounding box center [577, 204] width 551 height 42
click at [586, 190] on td "1480" at bounding box center [625, 204] width 78 height 42
drag, startPoint x: 506, startPoint y: 194, endPoint x: 541, endPoint y: 209, distance: 38.2
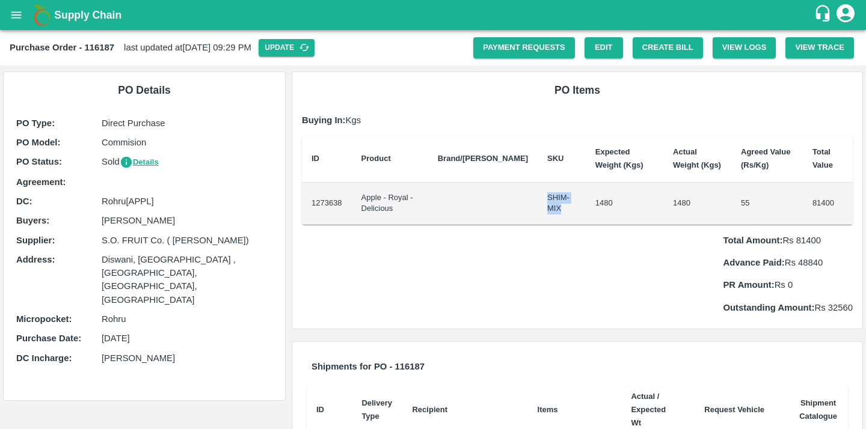
click at [541, 209] on td "SHIM-MIX" at bounding box center [562, 204] width 48 height 42
drag, startPoint x: 557, startPoint y: 203, endPoint x: 609, endPoint y: 202, distance: 52.3
click at [611, 202] on td "1480" at bounding box center [625, 204] width 78 height 42
click at [609, 202] on td "1480" at bounding box center [625, 204] width 78 height 42
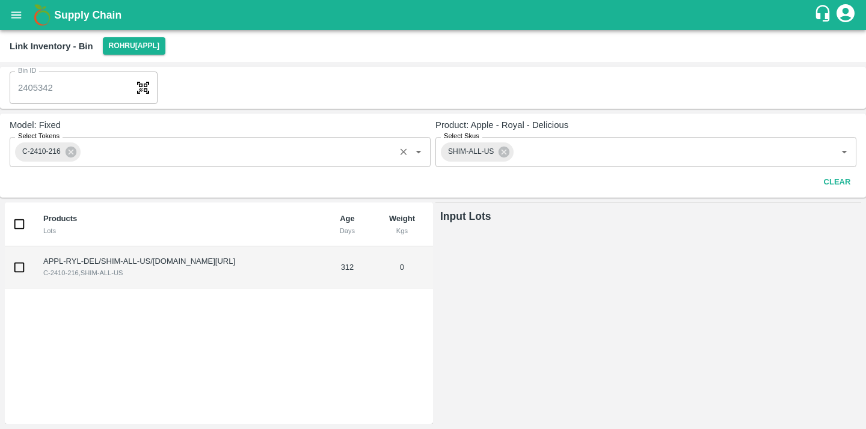
drag, startPoint x: 60, startPoint y: 151, endPoint x: 23, endPoint y: 155, distance: 36.9
click at [23, 155] on span "C-2410-216" at bounding box center [41, 152] width 53 height 13
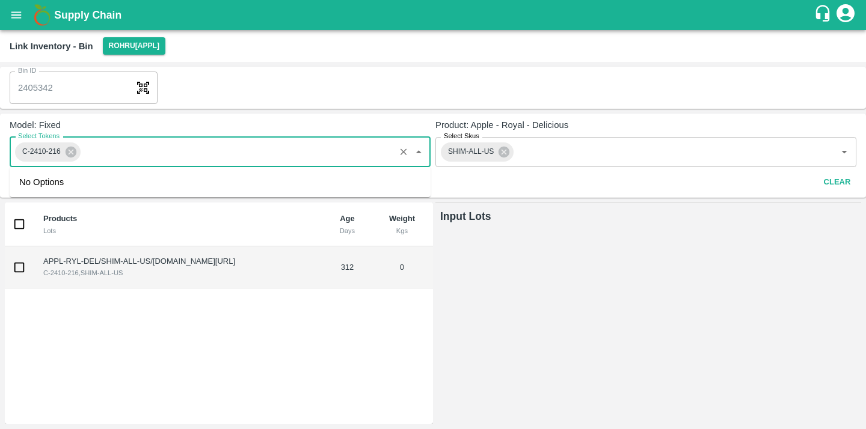
click at [108, 152] on input "Select Tokens" at bounding box center [236, 152] width 309 height 16
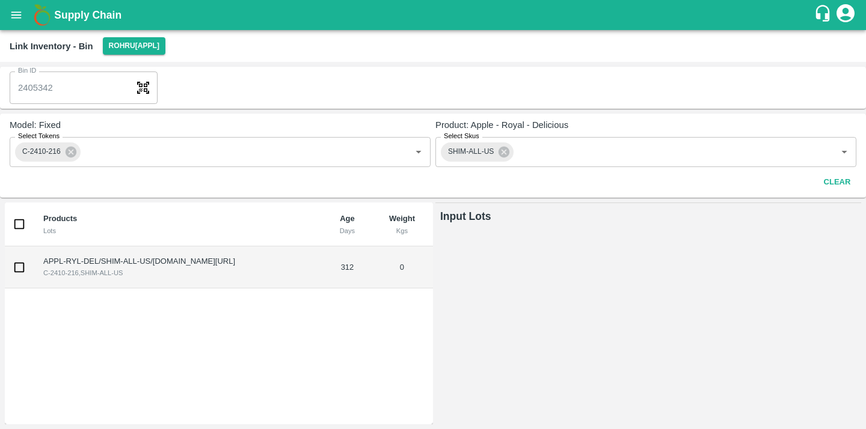
click at [136, 119] on span "Model: Fixed" at bounding box center [220, 124] width 421 height 13
click at [23, 271] on input "checkbox" at bounding box center [19, 268] width 24 height 24
checkbox input "true"
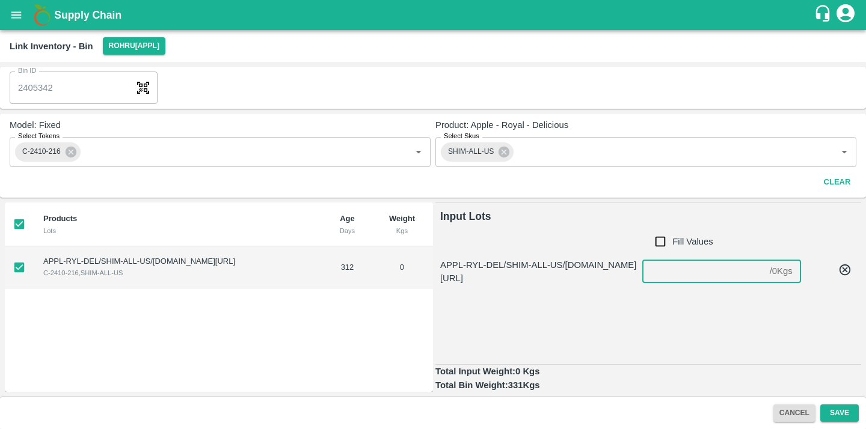
click at [698, 267] on input "number" at bounding box center [703, 271] width 123 height 23
click at [364, 265] on td "312" at bounding box center [348, 268] width 48 height 42
drag, startPoint x: 364, startPoint y: 265, endPoint x: 334, endPoint y: 265, distance: 30.1
click at [334, 265] on td "312" at bounding box center [348, 268] width 48 height 42
click at [352, 313] on div "Products Lots Age Days Weight Kgs APPL-RYL-DEL/SHIM-ALL-US/F-HP-S.O.FR/258BOM/1…" at bounding box center [219, 297] width 428 height 189
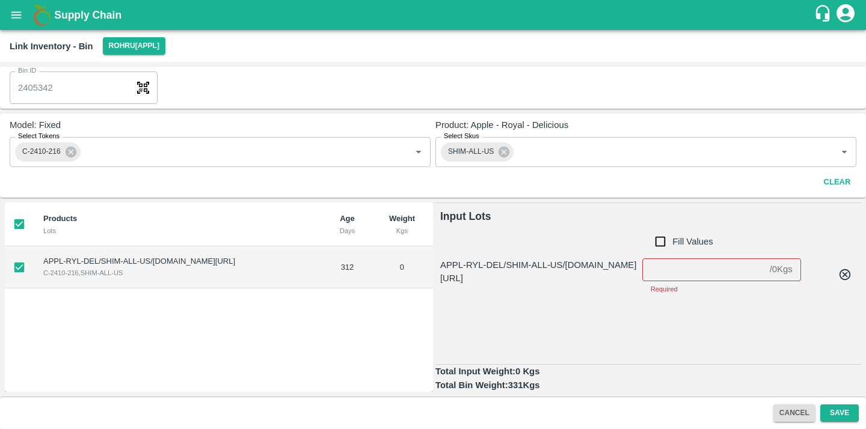
drag, startPoint x: 191, startPoint y: 262, endPoint x: 292, endPoint y: 262, distance: 101.0
click at [292, 262] on td "APPL-RYL-DEL/SHIM-ALL-US/F-HP-S.O.FR/258BOM/181024 C-2410-216 , SHIM-ALL-US" at bounding box center [179, 268] width 290 height 42
click at [686, 267] on input "number" at bounding box center [703, 270] width 123 height 23
type input "300"
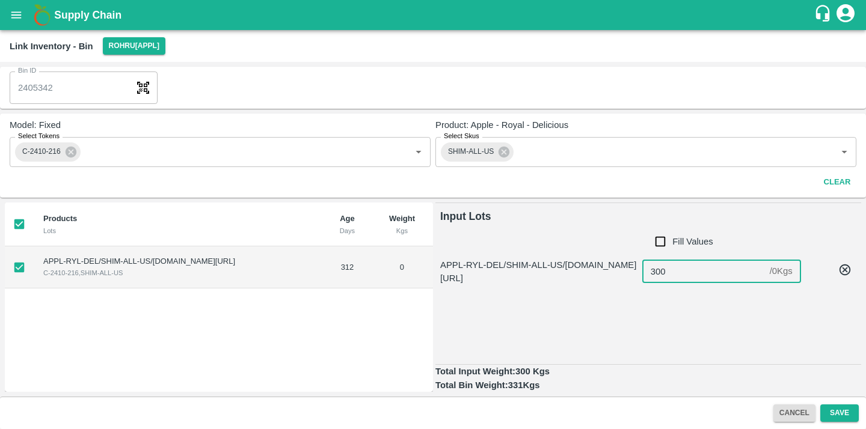
click at [694, 316] on div "APPL-RYL-DEL/SHIM-ALL-US/F-HP-S.O.FR/258BOM/181024 300 / 0 Kgs ​" at bounding box center [648, 309] width 426 height 111
drag, startPoint x: 271, startPoint y: 266, endPoint x: 36, endPoint y: 266, distance: 235.1
click at [36, 266] on td "APPL-RYL-DEL/SHIM-ALL-US/F-HP-S.O.FR/258BOM/181024 C-2410-216 , SHIM-ALL-US" at bounding box center [179, 268] width 290 height 42
click at [266, 259] on td "APPL-RYL-DEL/SHIM-ALL-US/F-HP-S.O.FR/258BOM/181024 C-2410-216 , SHIM-ALL-US" at bounding box center [179, 268] width 290 height 42
drag, startPoint x: 277, startPoint y: 260, endPoint x: 43, endPoint y: 259, distance: 233.9
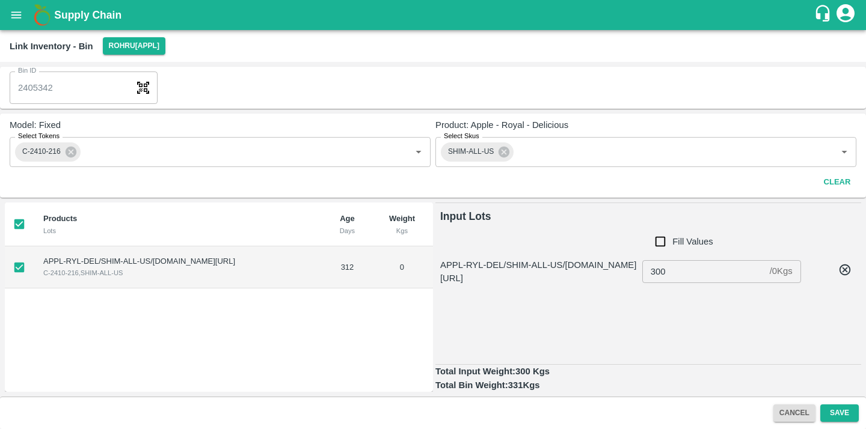
click at [43, 259] on td "APPL-RYL-DEL/SHIM-ALL-US/F-HP-S.O.FR/258BOM/181024 C-2410-216 , SHIM-ALL-US" at bounding box center [179, 268] width 290 height 42
click at [258, 260] on td "APPL-RYL-DEL/SHIM-ALL-US/F-HP-S.O.FR/258BOM/181024 C-2410-216 , SHIM-ALL-US" at bounding box center [179, 268] width 290 height 42
drag, startPoint x: 446, startPoint y: 263, endPoint x: 551, endPoint y: 300, distance: 111.6
click at [551, 300] on div "APPL-RYL-DEL/SHIM-ALL-US/F-HP-S.O.FR/258BOM/181024 300 / 0 Kgs ​" at bounding box center [648, 309] width 426 height 111
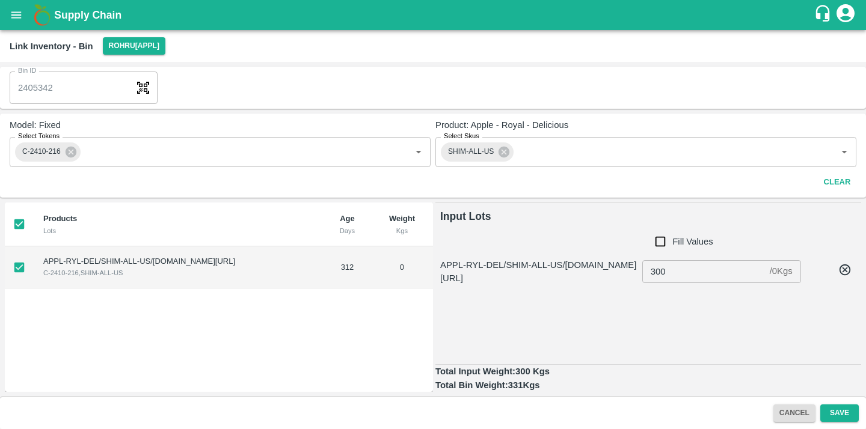
click at [11, 16] on icon "open drawer" at bounding box center [16, 14] width 13 height 13
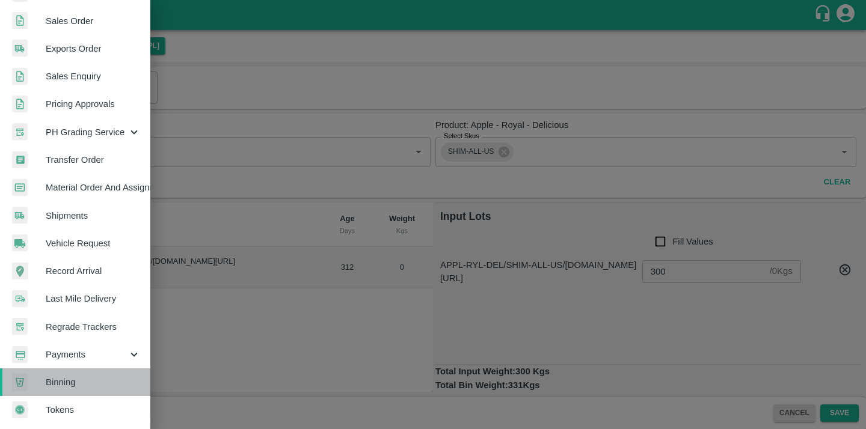
click at [104, 376] on span "Binning" at bounding box center [93, 382] width 95 height 13
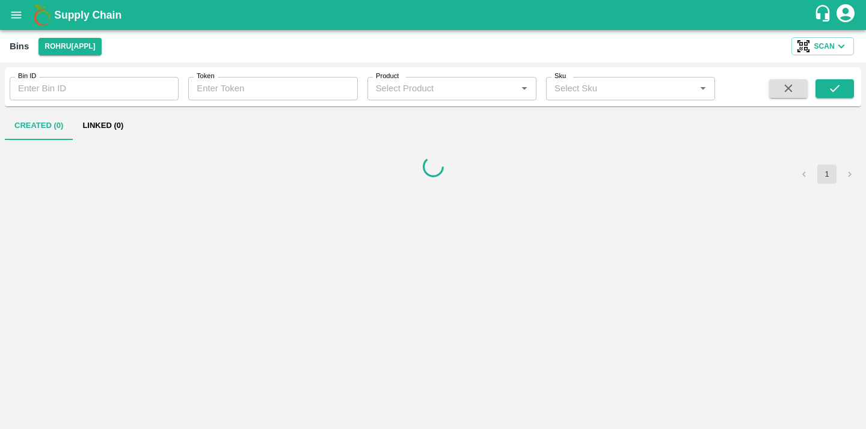
click at [838, 55] on div "Bins Rohru[APPL] Scan" at bounding box center [433, 46] width 866 height 32
click at [820, 49] on span "Scan" at bounding box center [824, 46] width 20 height 13
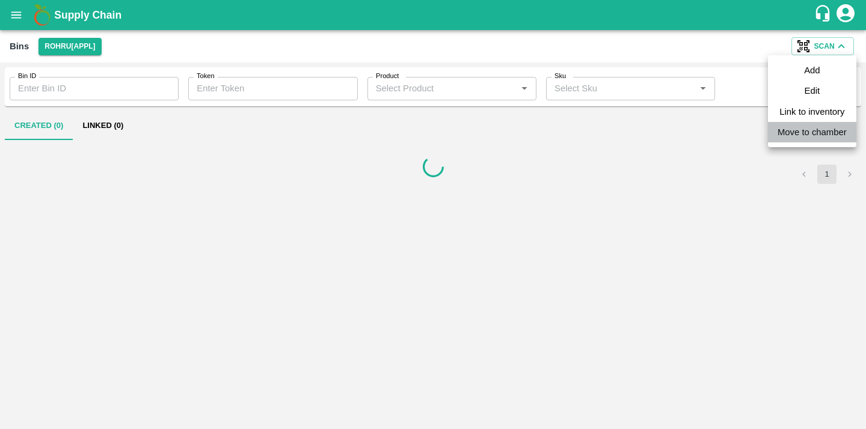
click at [799, 140] on li "Move to chamber" at bounding box center [812, 132] width 88 height 20
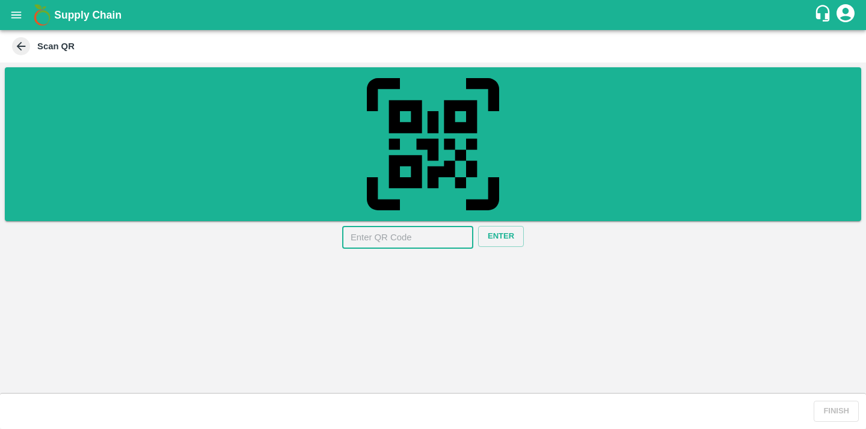
click at [419, 231] on input "text" at bounding box center [407, 237] width 131 height 23
paste input "6416"
type input "6416"
click at [494, 232] on button "Enter" at bounding box center [501, 236] width 46 height 21
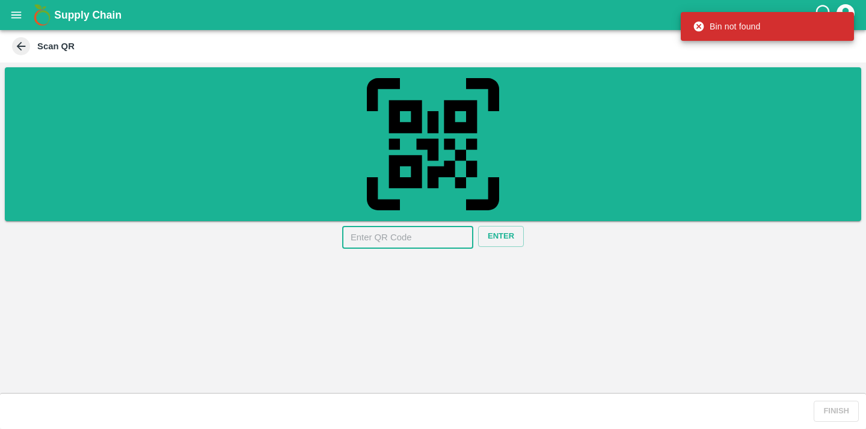
click at [384, 239] on input "text" at bounding box center [407, 237] width 131 height 23
click at [407, 241] on input "text" at bounding box center [407, 237] width 131 height 23
paste input "2405353"
type input "2405353"
click at [484, 232] on button "Enter" at bounding box center [501, 236] width 46 height 21
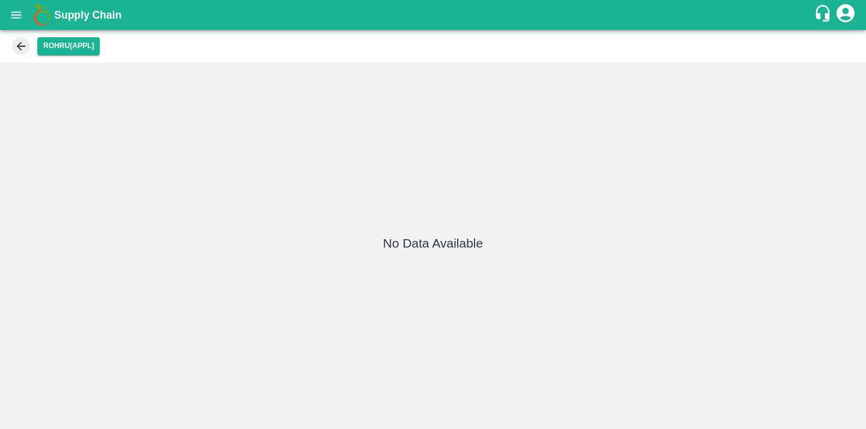
click at [23, 51] on icon at bounding box center [20, 46] width 13 height 13
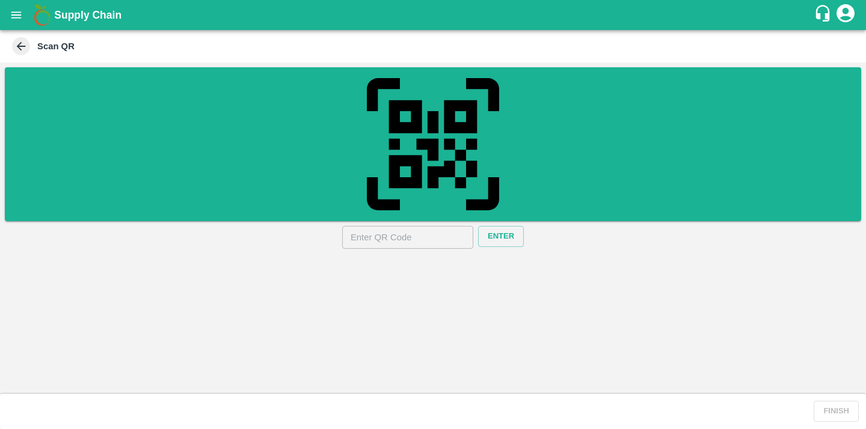
click at [26, 52] on icon at bounding box center [20, 46] width 13 height 13
click at [9, 46] on div "Scan QR" at bounding box center [433, 46] width 866 height 32
click at [26, 46] on icon at bounding box center [20, 46] width 13 height 13
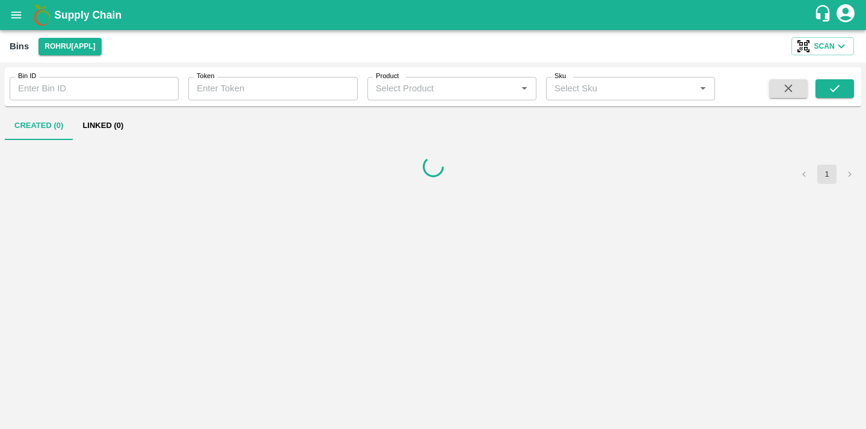
click at [845, 36] on div "Bins Rohru[APPL] Scan" at bounding box center [433, 46] width 866 height 32
click at [841, 44] on icon "button" at bounding box center [841, 46] width 13 height 13
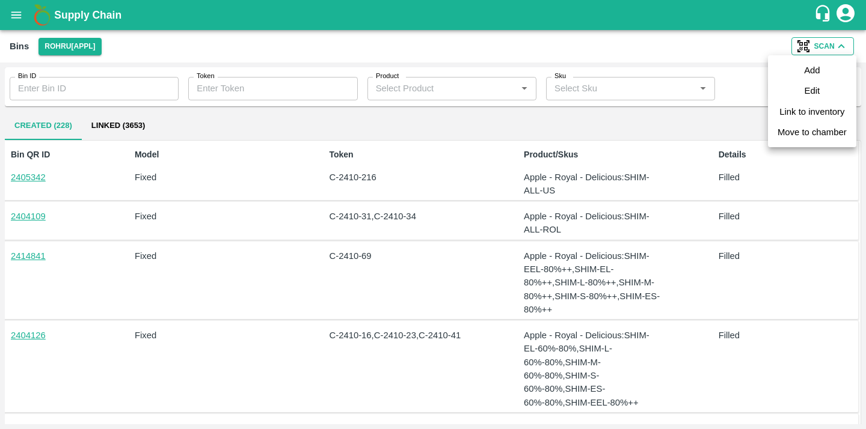
click at [56, 176] on div at bounding box center [433, 214] width 866 height 429
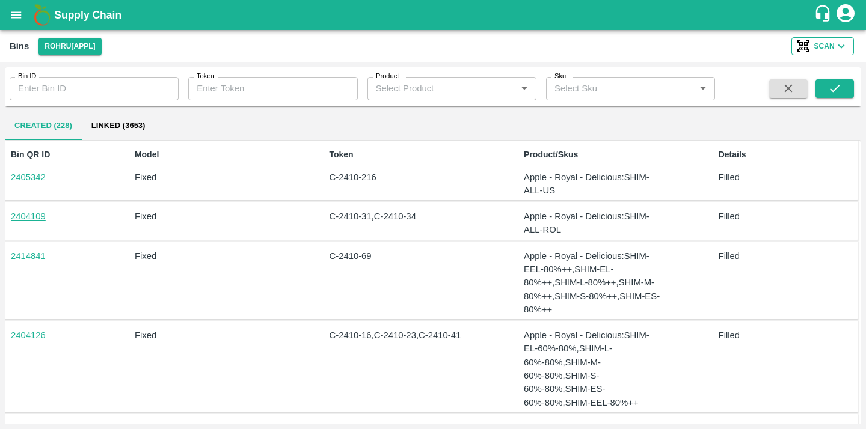
drag, startPoint x: 65, startPoint y: 177, endPoint x: 8, endPoint y: 177, distance: 56.5
click at [94, 186] on div "Bin QR ID 2405342 Model Fixed Token C-2410-216 Product/Skus Apple - Royal - Del…" at bounding box center [430, 171] width 855 height 61
drag, startPoint x: 67, startPoint y: 177, endPoint x: 7, endPoint y: 179, distance: 59.6
click at [7, 179] on div "Bin QR ID 2405342" at bounding box center [41, 171] width 71 height 54
copy link "2405342"
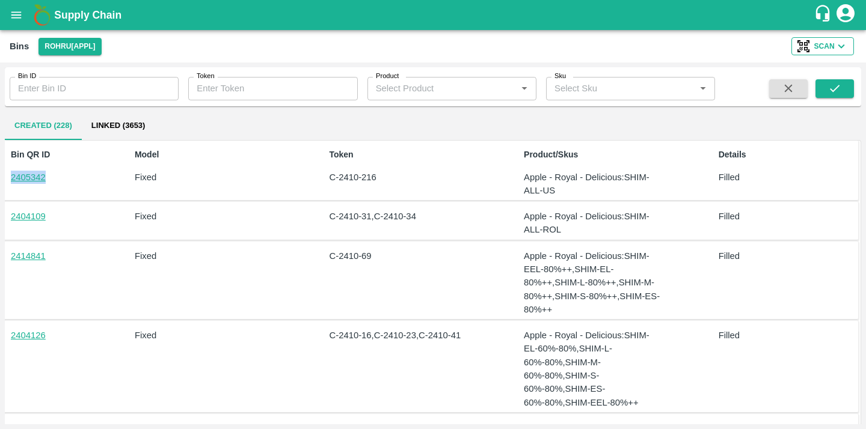
click at [830, 49] on span "Scan" at bounding box center [824, 46] width 20 height 13
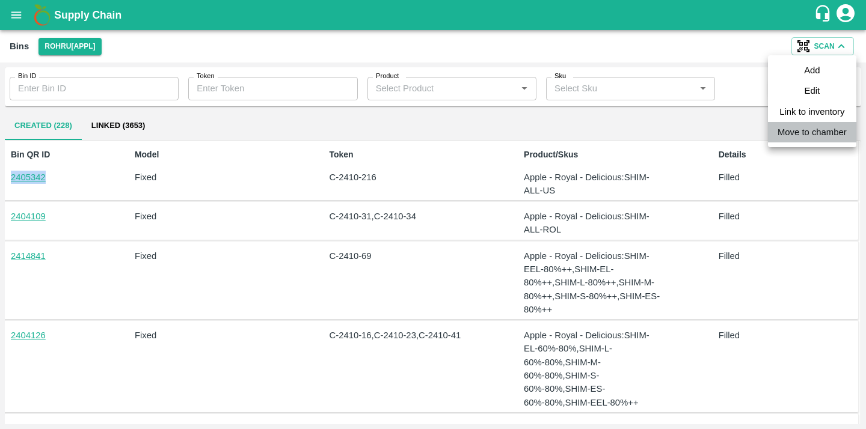
click at [797, 137] on link "Move to chamber" at bounding box center [812, 132] width 69 height 13
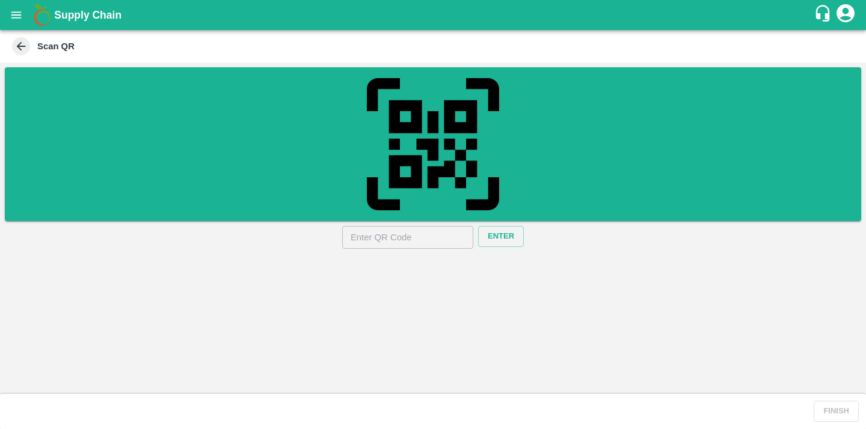
click at [382, 244] on input "text" at bounding box center [407, 237] width 131 height 23
paste input "2405342"
type input "2405342"
click at [521, 238] on div "2405342 ​ Enter" at bounding box center [433, 237] width 856 height 23
click at [486, 239] on button "Enter" at bounding box center [501, 236] width 46 height 21
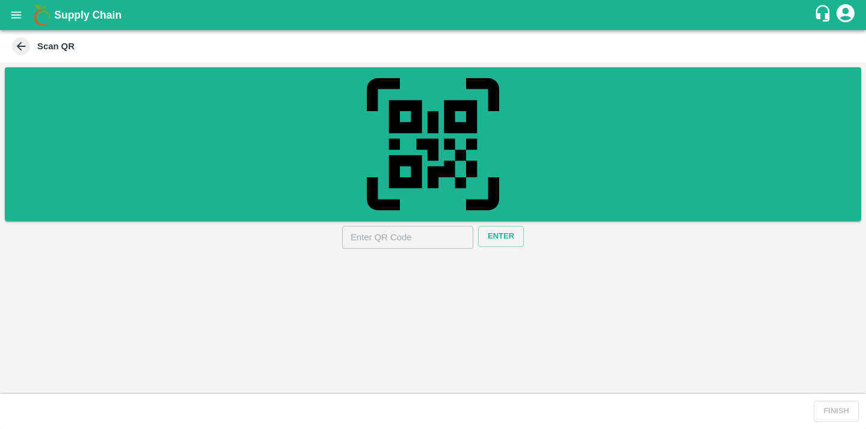
click at [631, 278] on div "QR Scanner ​ Enter" at bounding box center [433, 228] width 866 height 331
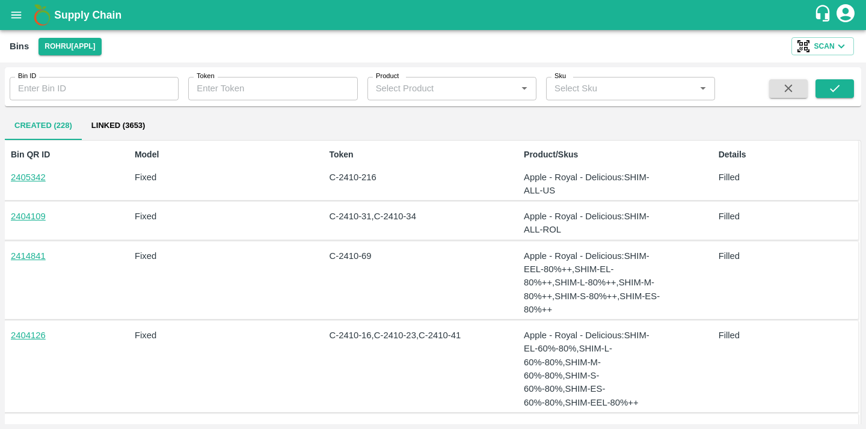
click at [123, 130] on button "Linked (3653)" at bounding box center [118, 125] width 73 height 29
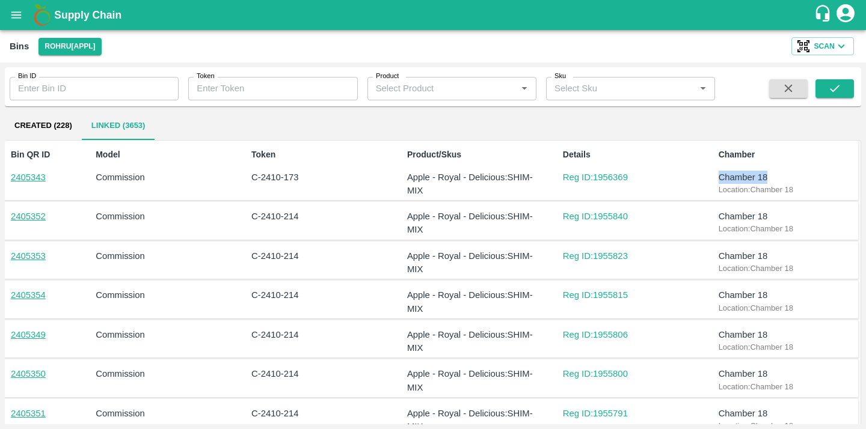
drag, startPoint x: 776, startPoint y: 175, endPoint x: 710, endPoint y: 175, distance: 66.7
click at [710, 175] on div "Bin QR ID 2405343 Model Commission Token C-2410-173 Product/Skus Apple - Royal …" at bounding box center [430, 171] width 855 height 61
drag, startPoint x: 712, startPoint y: 192, endPoint x: 800, endPoint y: 191, distance: 88.4
click at [801, 191] on div "Chamber Chamber 18 Location: Chamber 18" at bounding box center [784, 171] width 141 height 54
click at [800, 191] on h6 "Location: Chamber 18" at bounding box center [787, 190] width 137 height 12
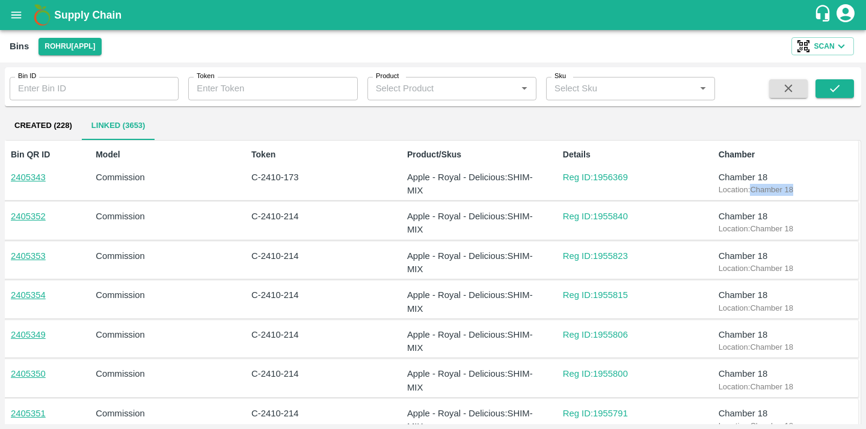
drag, startPoint x: 800, startPoint y: 191, endPoint x: 757, endPoint y: 191, distance: 43.3
click at [757, 191] on h6 "Location: Chamber 18" at bounding box center [787, 190] width 137 height 12
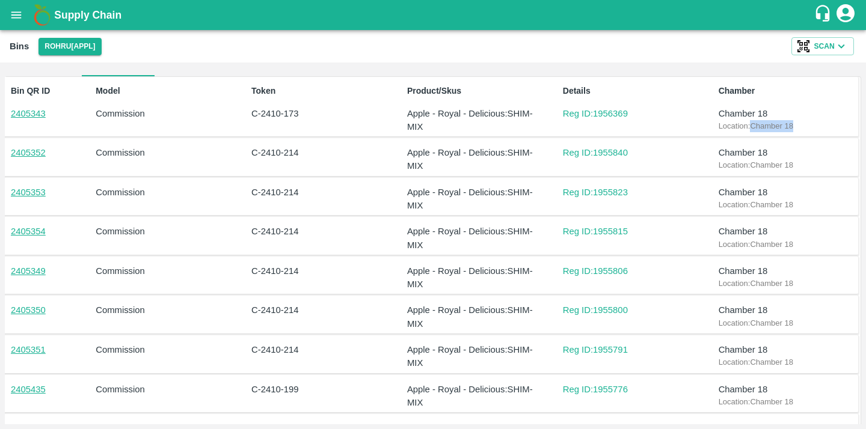
scroll to position [156, 0]
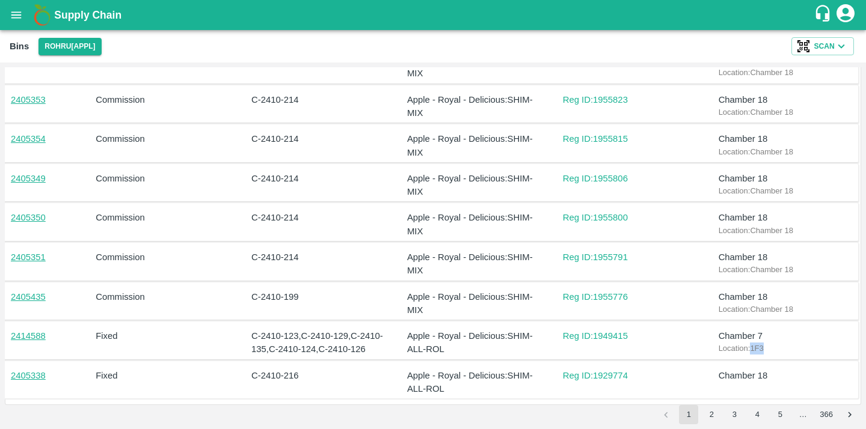
drag, startPoint x: 751, startPoint y: 352, endPoint x: 784, endPoint y: 352, distance: 32.5
click at [784, 352] on h6 "Location: 1F3" at bounding box center [787, 349] width 137 height 12
drag, startPoint x: 784, startPoint y: 352, endPoint x: 752, endPoint y: 353, distance: 31.3
click at [752, 353] on h6 "Location: 1F3" at bounding box center [787, 349] width 137 height 12
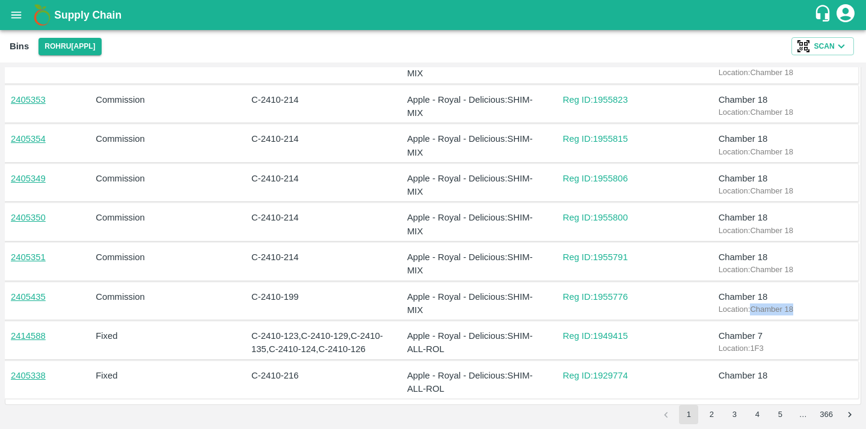
drag, startPoint x: 753, startPoint y: 312, endPoint x: 826, endPoint y: 312, distance: 72.2
click at [826, 312] on h6 "Location: Chamber 18" at bounding box center [787, 310] width 137 height 12
drag, startPoint x: 784, startPoint y: 274, endPoint x: 838, endPoint y: 274, distance: 54.7
click at [836, 274] on h6 "Location: Chamber 18" at bounding box center [787, 270] width 137 height 12
drag, startPoint x: 745, startPoint y: 227, endPoint x: 845, endPoint y: 227, distance: 99.8
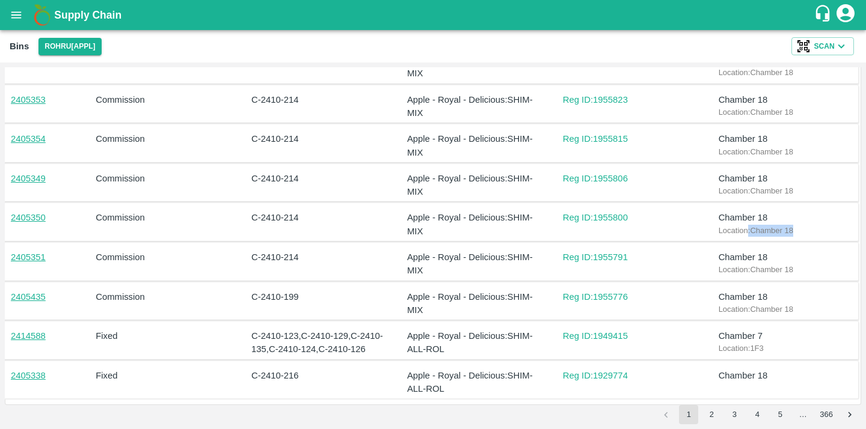
click at [845, 227] on h6 "Location: Chamber 18" at bounding box center [787, 231] width 137 height 12
drag, startPoint x: 750, startPoint y: 347, endPoint x: 780, endPoint y: 349, distance: 29.5
click at [780, 349] on h6 "Location: 1F3" at bounding box center [787, 349] width 137 height 12
click at [827, 44] on span "Scan" at bounding box center [824, 46] width 20 height 13
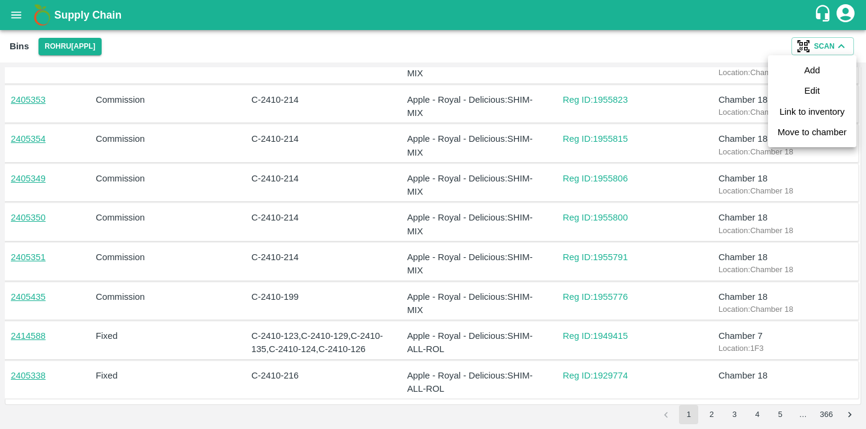
click at [797, 110] on link "Link to inventory" at bounding box center [811, 111] width 65 height 13
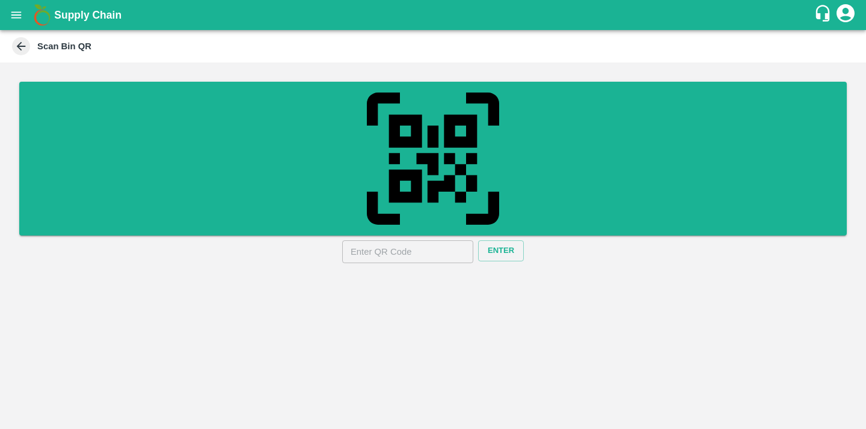
click at [19, 52] on icon at bounding box center [20, 46] width 13 height 13
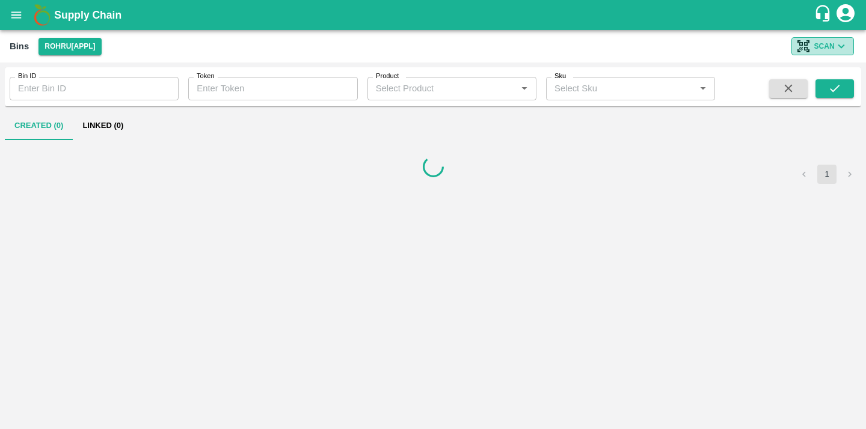
click at [810, 53] on button "Scan" at bounding box center [822, 46] width 63 height 18
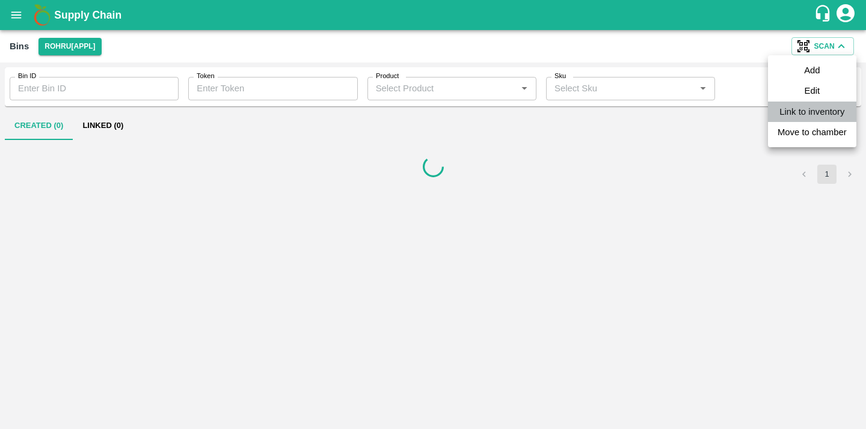
click at [809, 114] on link "Link to inventory" at bounding box center [811, 111] width 65 height 13
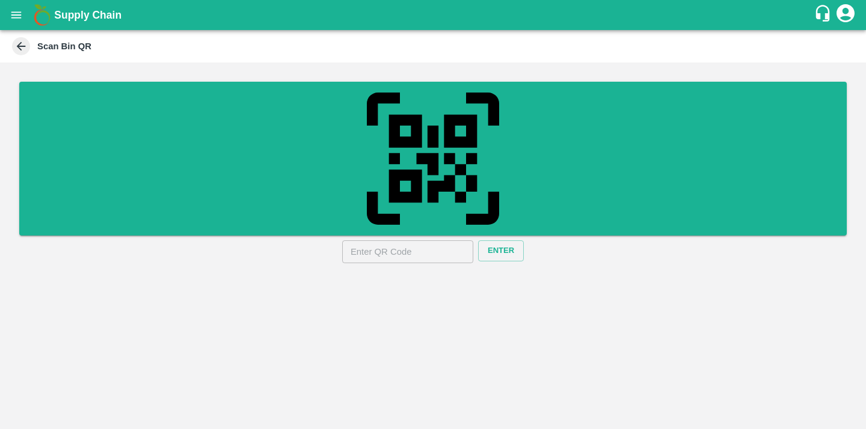
click at [17, 14] on icon "open drawer" at bounding box center [16, 14] width 13 height 13
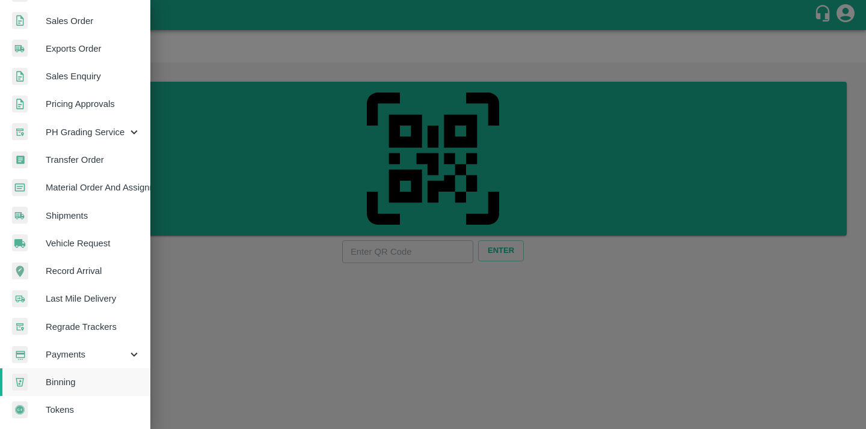
click at [85, 379] on span "Binning" at bounding box center [93, 382] width 95 height 13
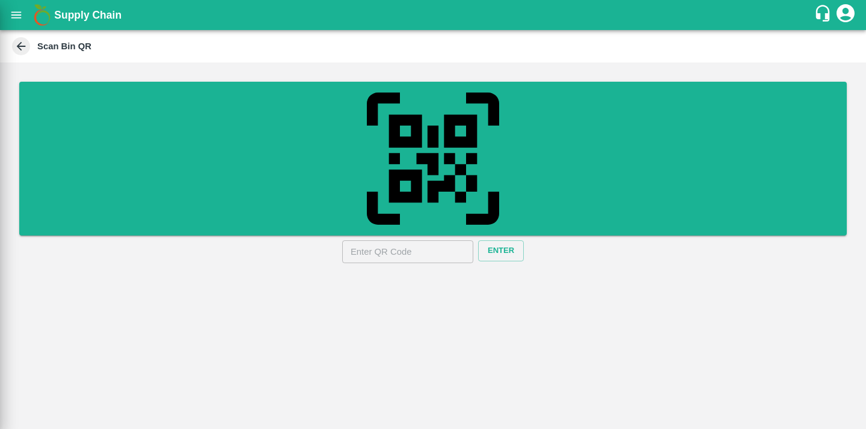
scroll to position [279, 0]
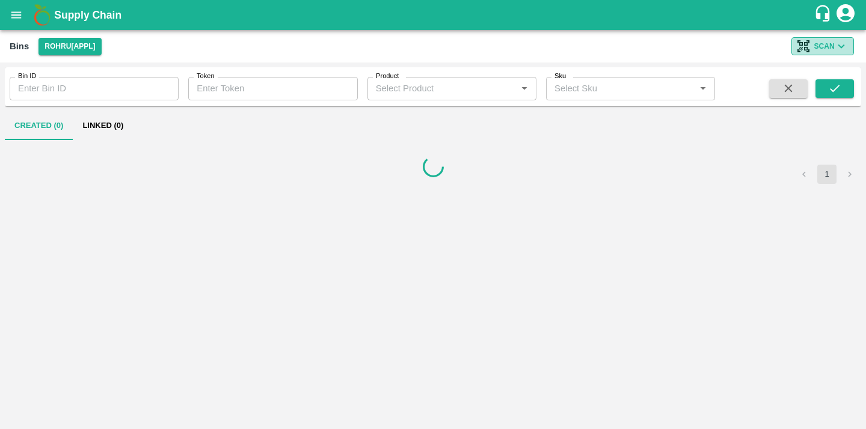
click at [841, 48] on icon "button" at bounding box center [841, 46] width 13 height 13
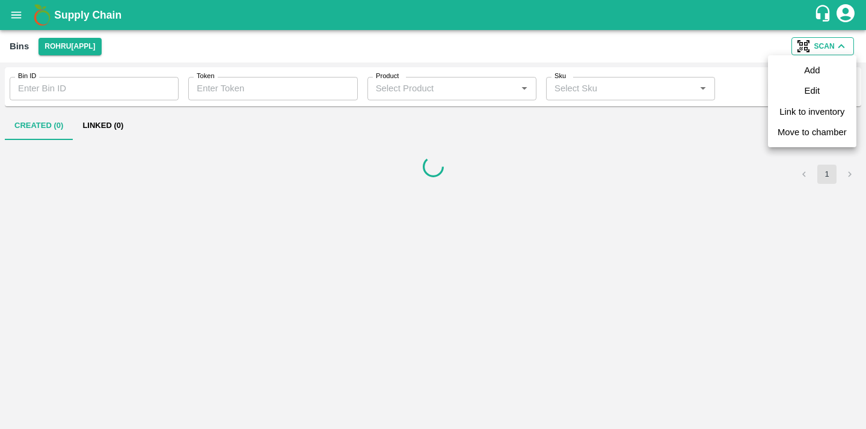
click at [661, 162] on div at bounding box center [433, 214] width 866 height 429
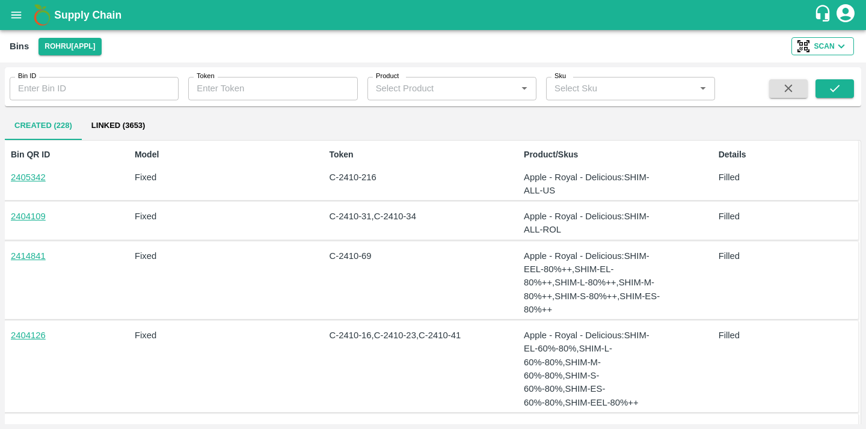
click at [842, 42] on icon "button" at bounding box center [841, 46] width 13 height 13
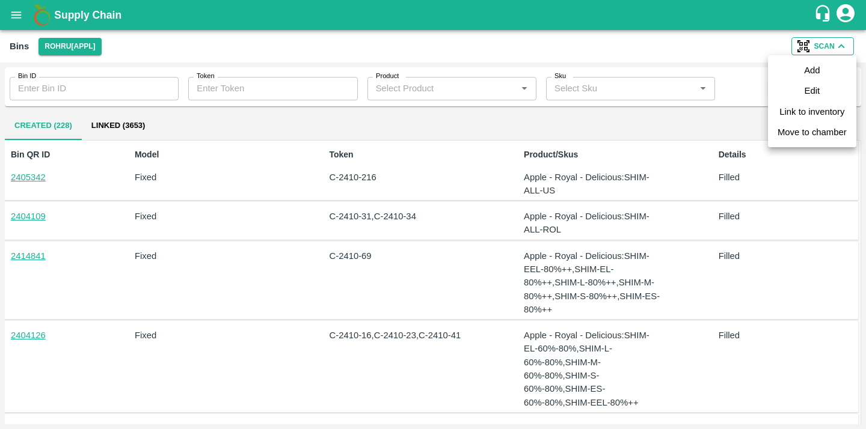
click at [827, 75] on li "Add" at bounding box center [812, 70] width 88 height 20
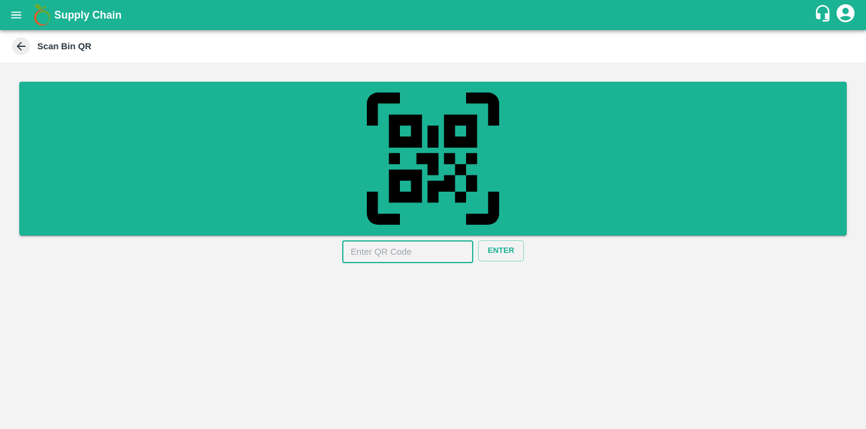
click at [429, 256] on input "text" at bounding box center [407, 252] width 131 height 23
click at [531, 284] on div "QR Scanner ​ Enter" at bounding box center [433, 246] width 866 height 367
click at [401, 260] on input "text" at bounding box center [407, 252] width 131 height 23
paste input "2405342"
type input "2405342"
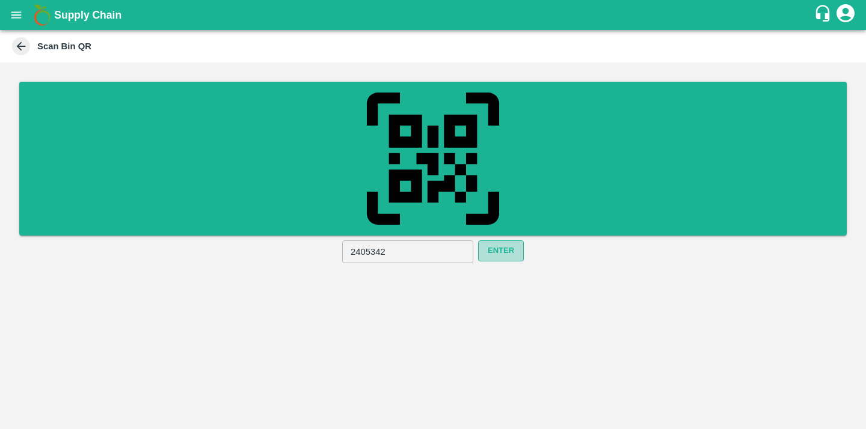
click at [496, 255] on button "Enter" at bounding box center [501, 251] width 46 height 21
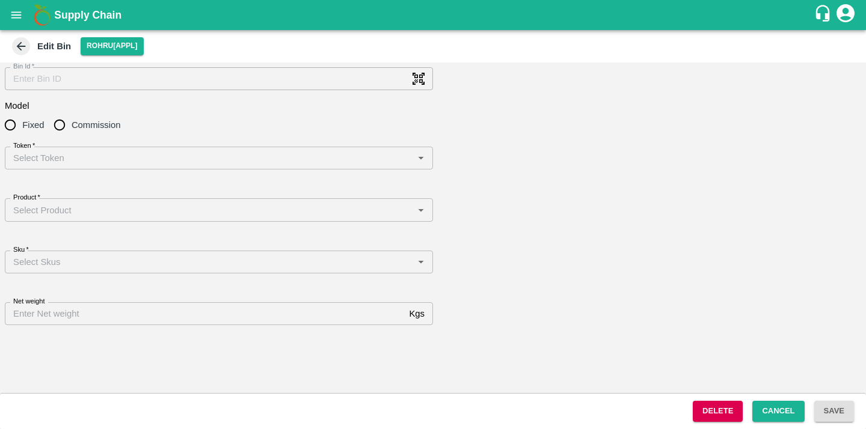
type input "2405342"
radio input "true"
type input "331"
type input "Apple - Royal - Delicious"
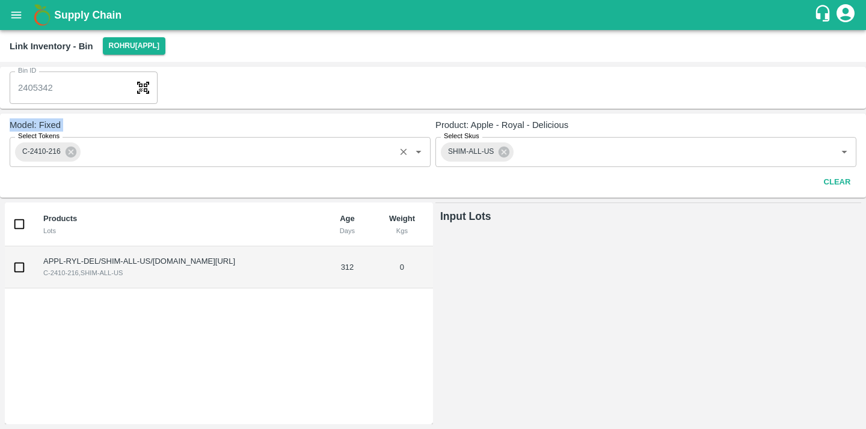
drag, startPoint x: 6, startPoint y: 123, endPoint x: 56, endPoint y: 146, distance: 55.1
click at [56, 147] on div "Model: Fixed Select Tokens C-2410-216 Select Tokens Product: Apple - Royal - De…" at bounding box center [433, 156] width 866 height 84
click at [81, 181] on div "Model: Fixed Select Tokens C-2410-216 Select Tokens" at bounding box center [220, 155] width 421 height 74
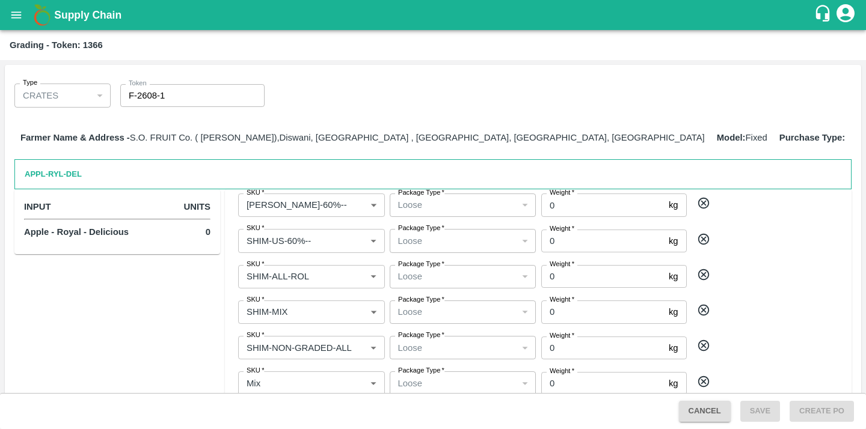
scroll to position [984, 0]
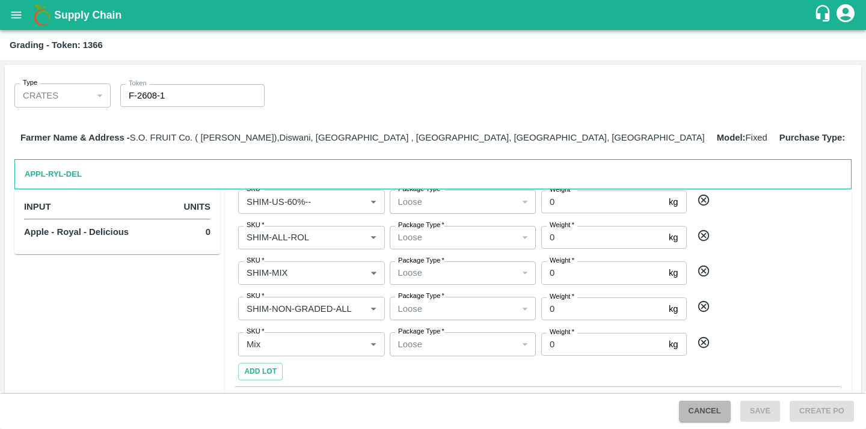
click at [702, 411] on button "Cancel" at bounding box center [705, 411] width 52 height 21
